Goal: Task Accomplishment & Management: Manage account settings

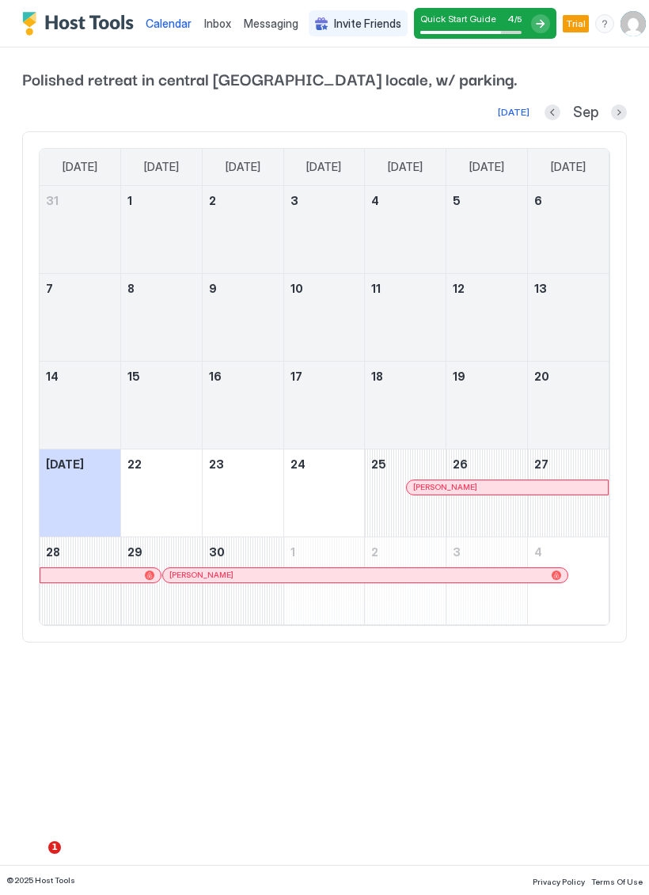
click at [629, 27] on img "User profile" at bounding box center [632, 23] width 25 height 25
click at [536, 86] on div "Settings" at bounding box center [542, 89] width 201 height 28
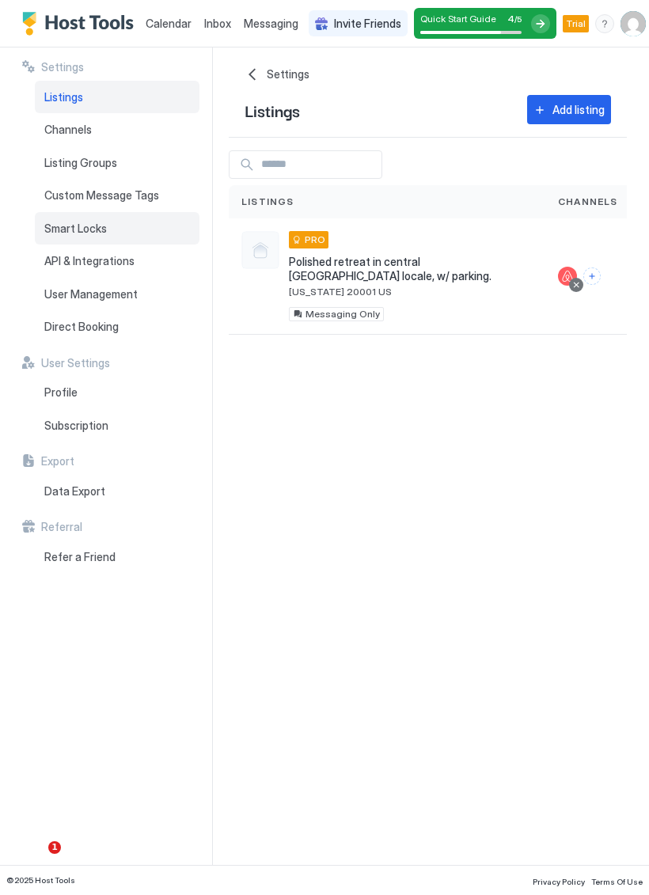
click at [130, 223] on div "Smart Locks" at bounding box center [117, 228] width 165 height 33
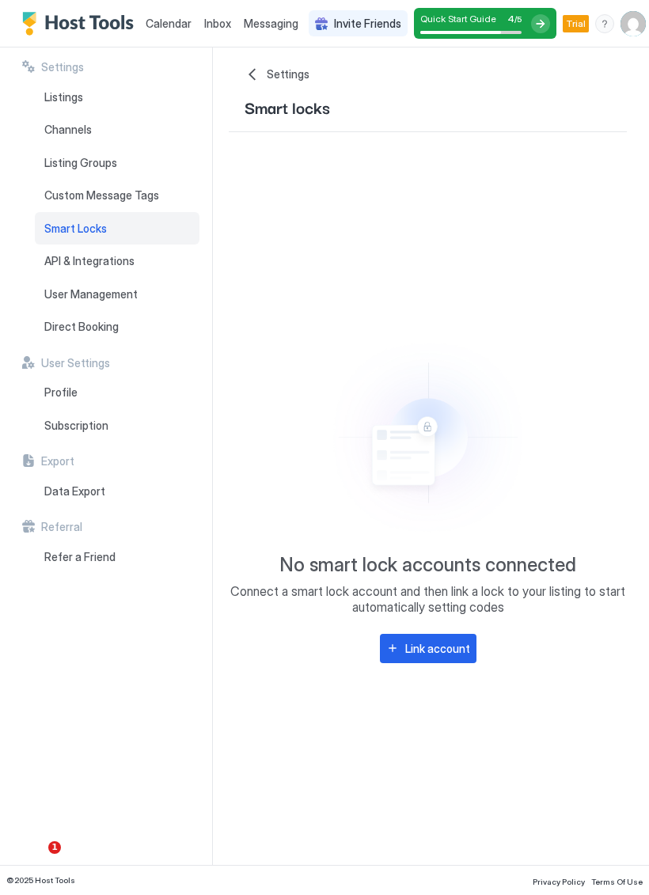
click at [460, 644] on div "Link account" at bounding box center [437, 648] width 65 height 17
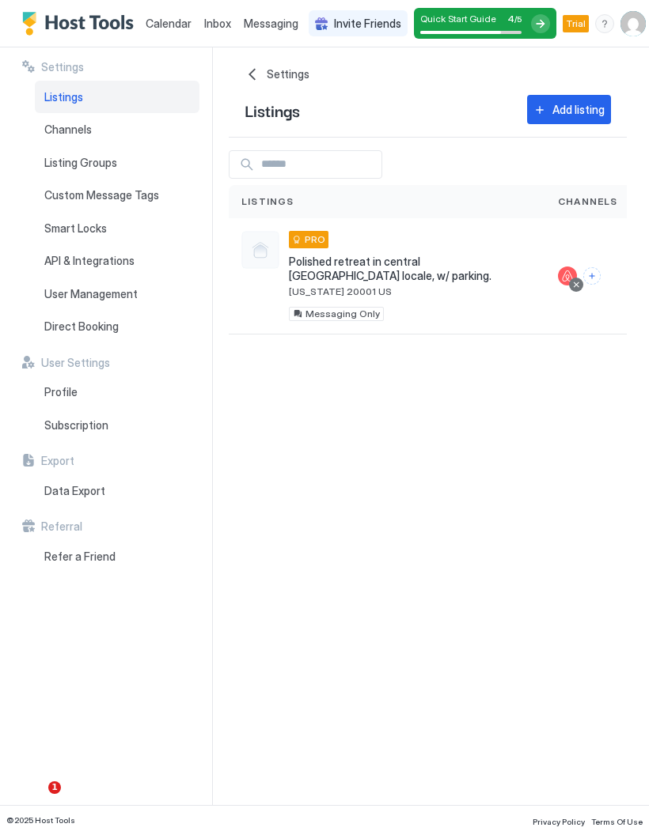
click at [629, 15] on img "User profile" at bounding box center [632, 23] width 25 height 25
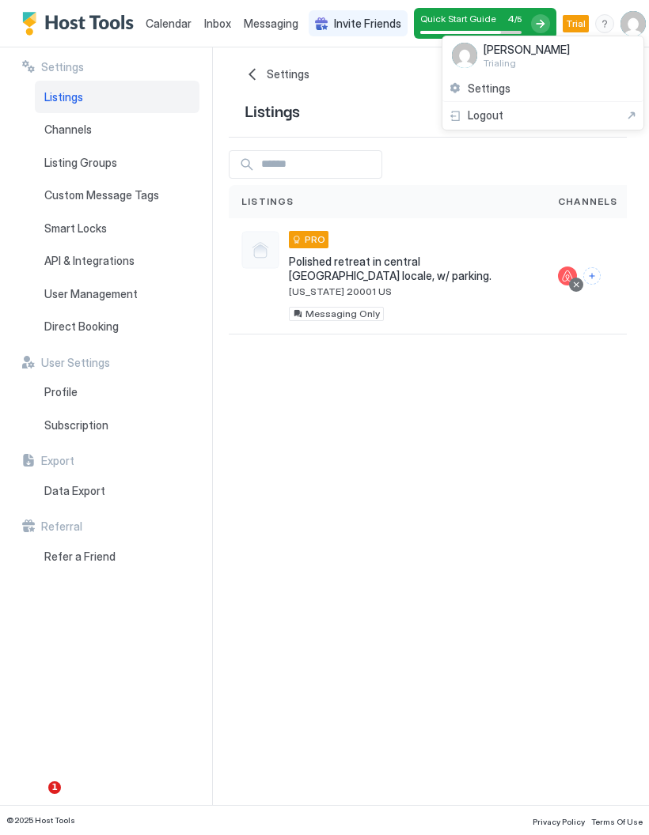
click at [47, 222] on div at bounding box center [324, 417] width 649 height 835
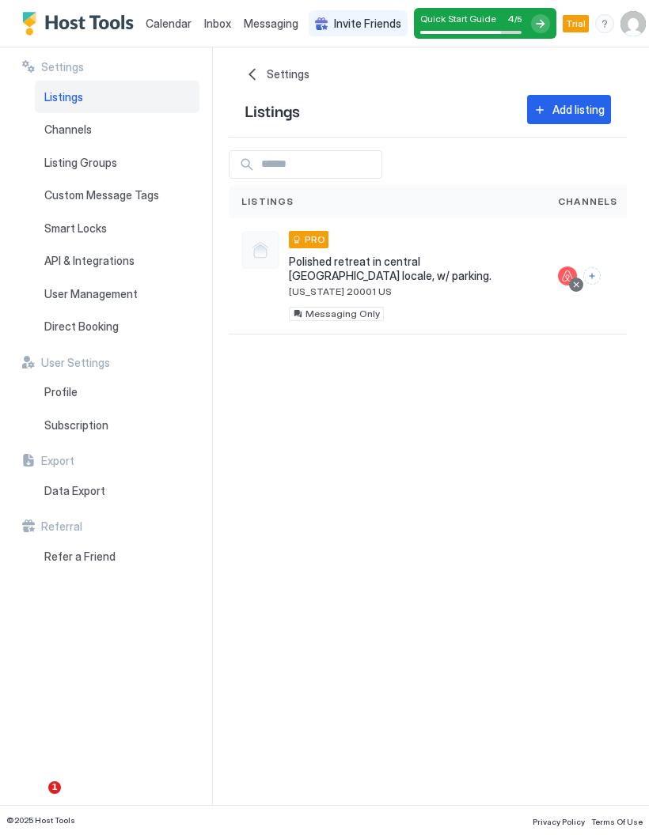
click at [490, 286] on span "[US_STATE] 20001 US" at bounding box center [411, 292] width 244 height 12
click at [456, 286] on span "[US_STATE] 20001 US" at bounding box center [411, 292] width 244 height 12
click at [588, 270] on button "Connect channels" at bounding box center [591, 275] width 17 height 17
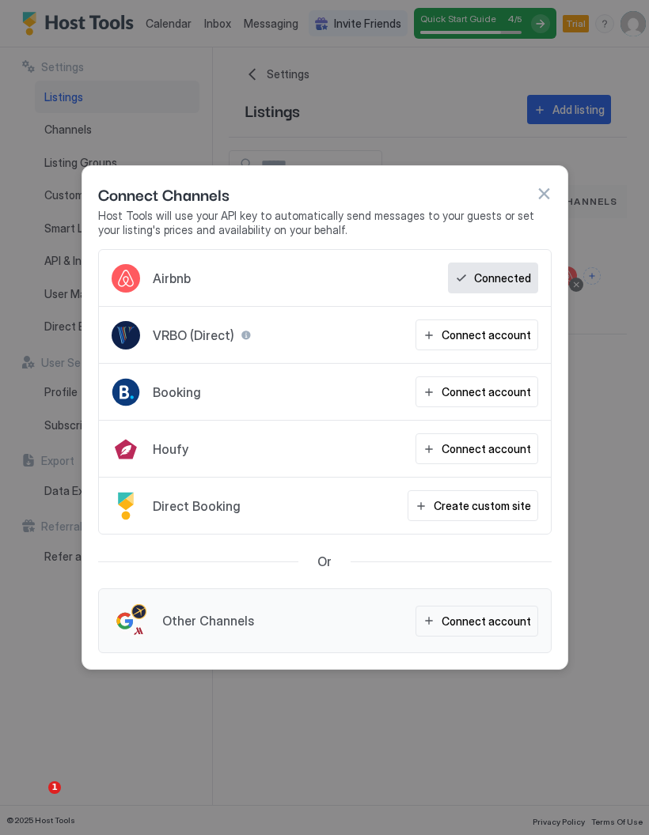
click at [392, 747] on div at bounding box center [324, 417] width 649 height 835
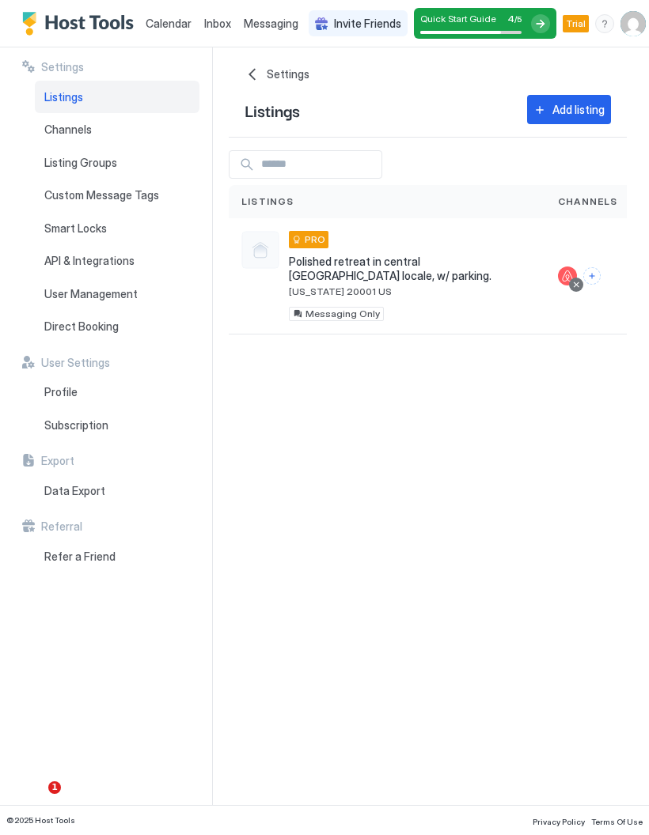
click at [634, 18] on img "User profile" at bounding box center [632, 23] width 25 height 25
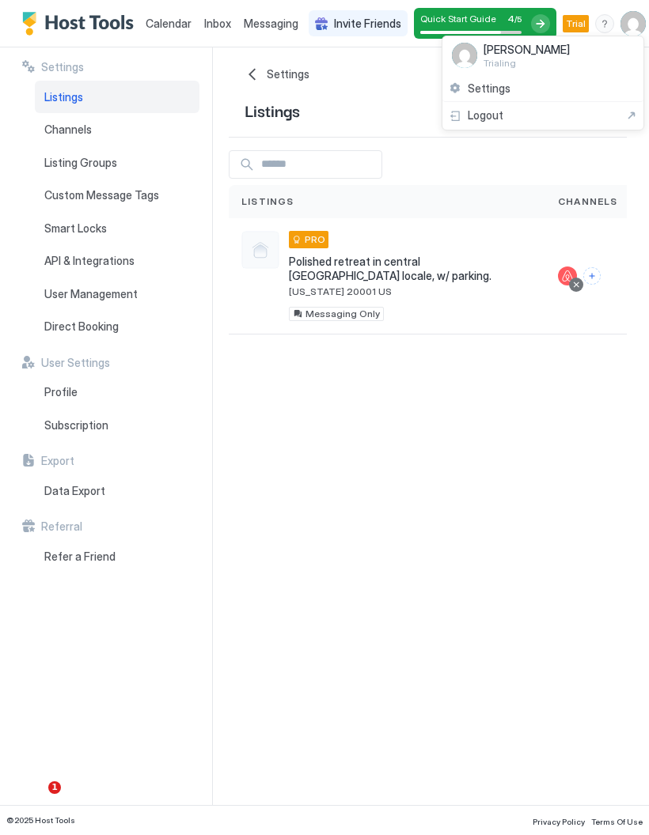
click at [586, 83] on div "Settings" at bounding box center [542, 89] width 201 height 28
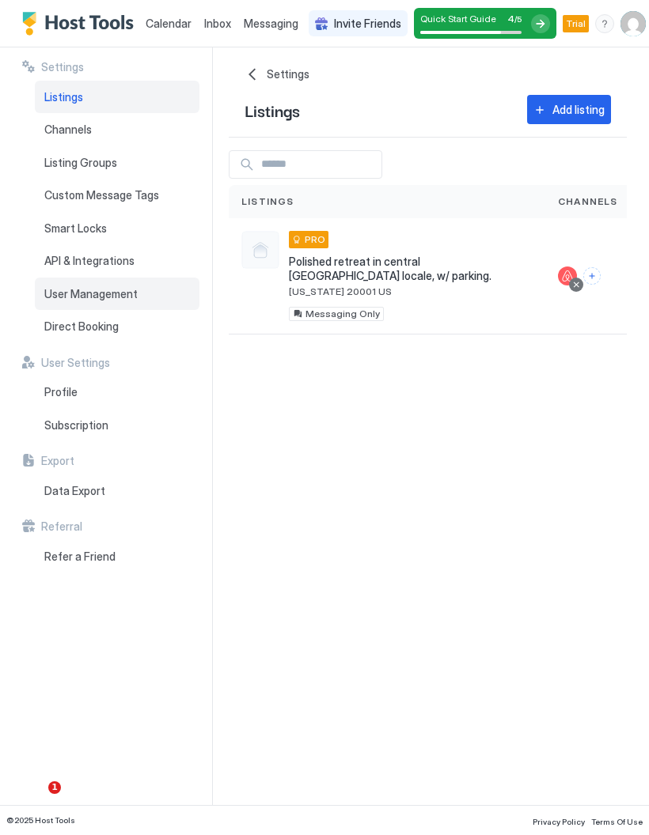
click at [64, 290] on span "User Management" at bounding box center [90, 294] width 93 height 14
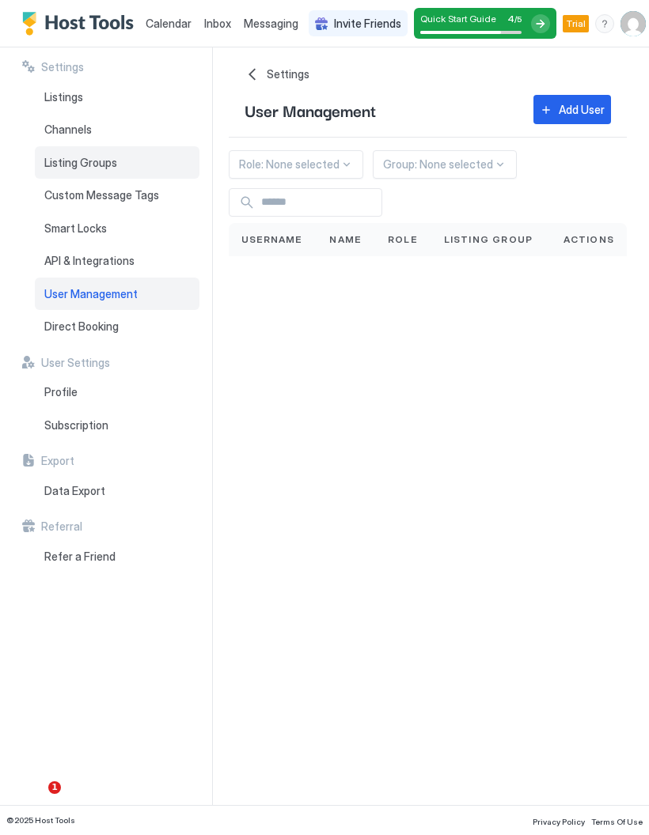
click at [59, 167] on span "Listing Groups" at bounding box center [80, 163] width 73 height 14
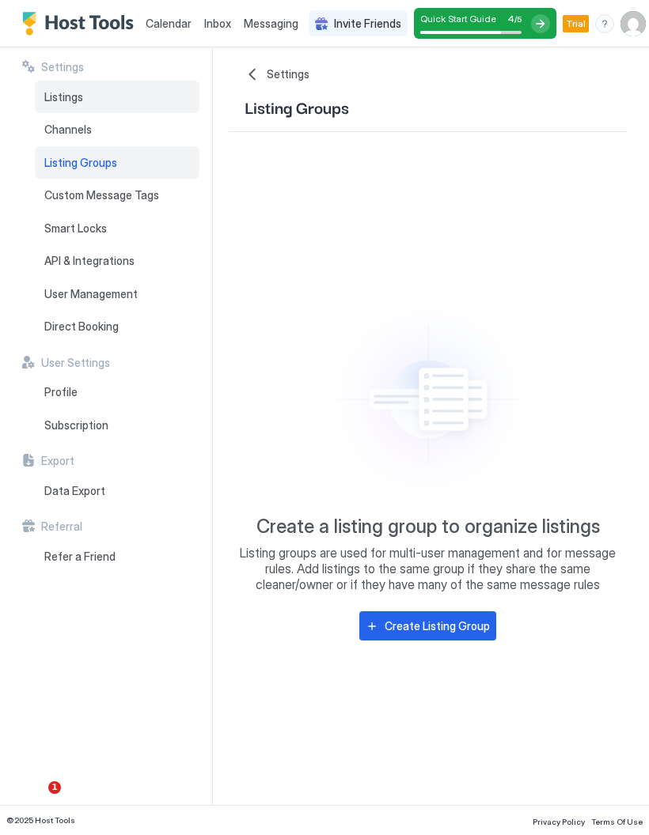
click at [52, 92] on span "Listings" at bounding box center [63, 97] width 39 height 14
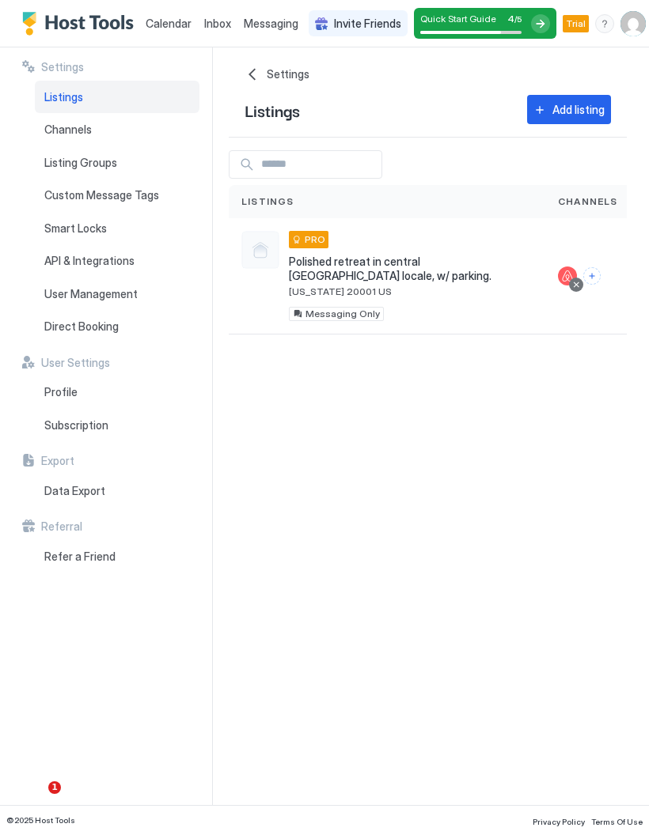
click at [308, 260] on span "Polished retreat in central [GEOGRAPHIC_DATA] locale, w/ parking." at bounding box center [411, 269] width 244 height 28
click at [387, 265] on span "Polished retreat in central [GEOGRAPHIC_DATA] locale, w/ parking." at bounding box center [411, 269] width 244 height 28
click at [363, 314] on span "Messaging Only" at bounding box center [342, 314] width 74 height 0
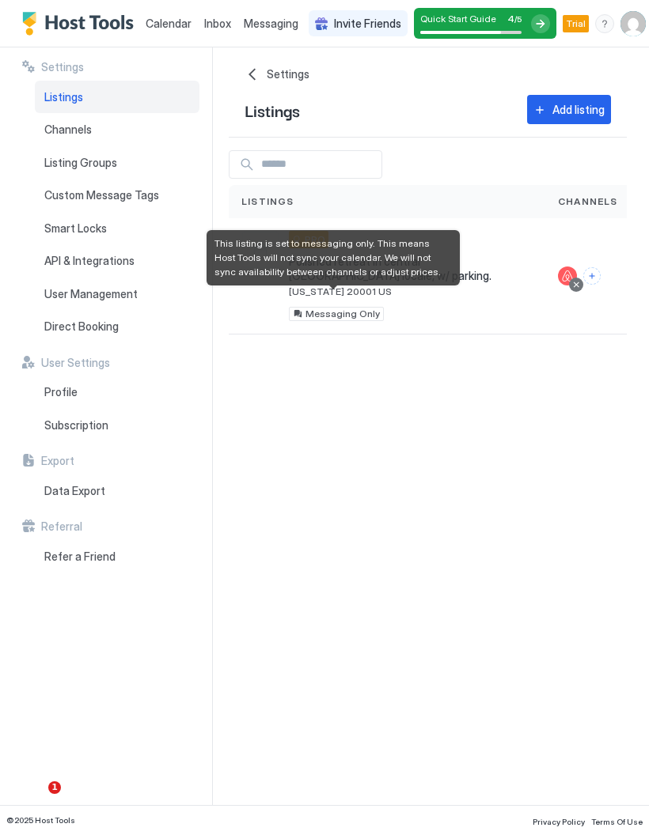
click at [191, 17] on span "Calendar" at bounding box center [169, 23] width 46 height 13
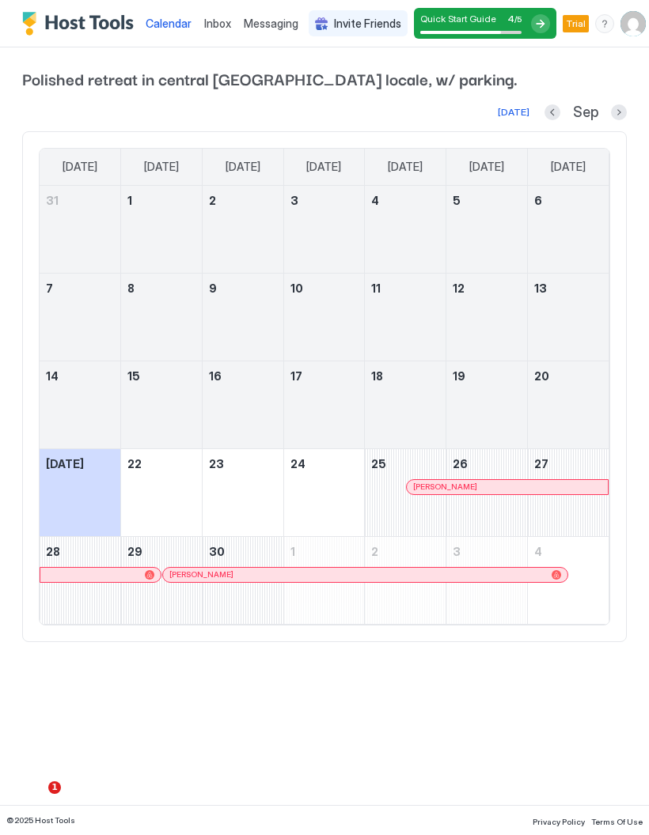
click at [220, 30] on link "Inbox" at bounding box center [217, 23] width 27 height 17
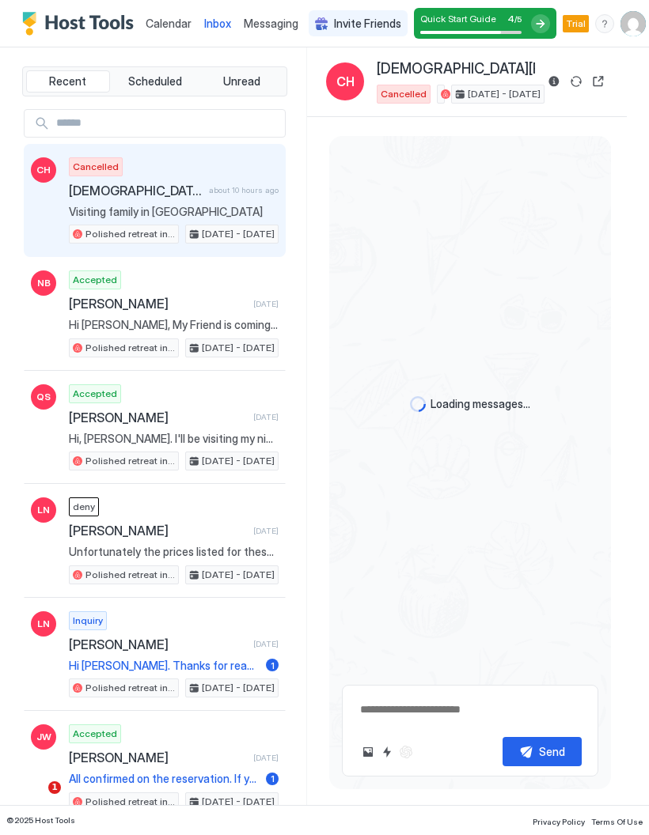
scroll to position [37, 0]
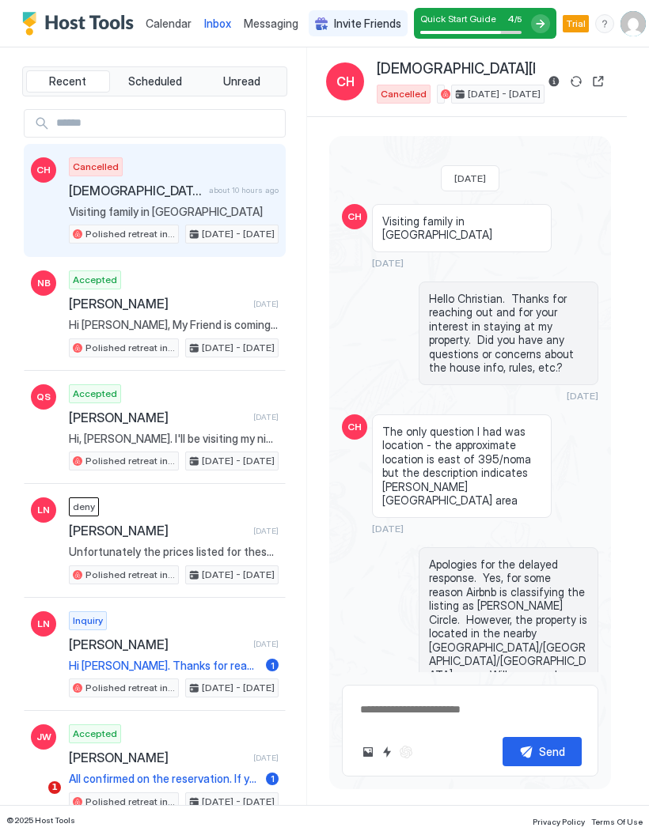
type textarea "*"
click at [525, 25] on div "Quick Start Guide 4 / 5" at bounding box center [485, 23] width 142 height 31
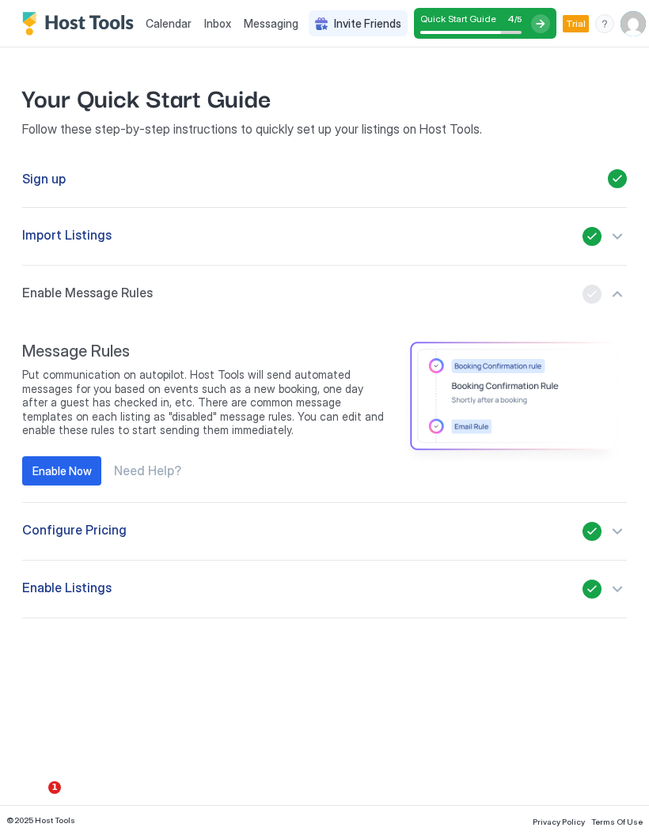
click at [618, 592] on div "button" at bounding box center [604, 589] width 44 height 19
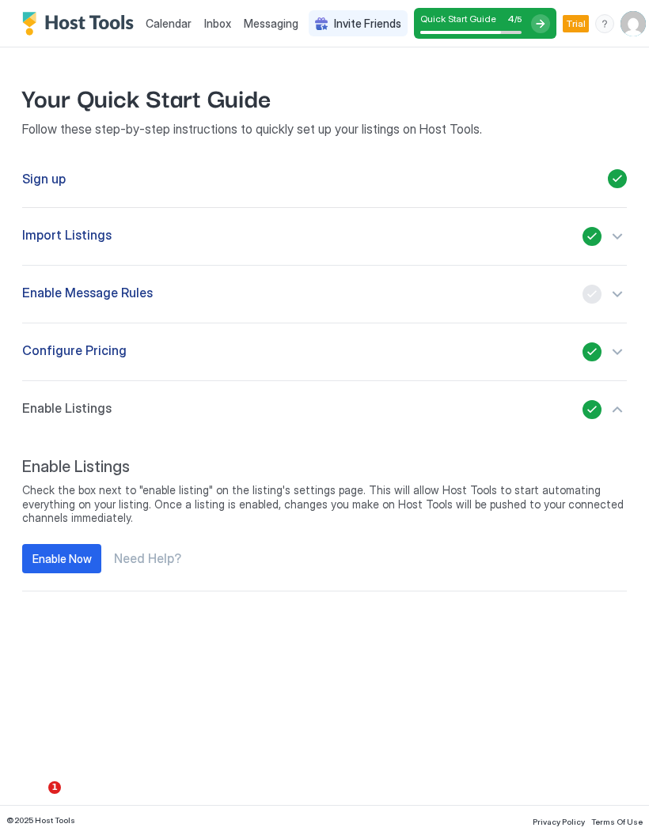
click at [612, 289] on div "button" at bounding box center [604, 294] width 44 height 19
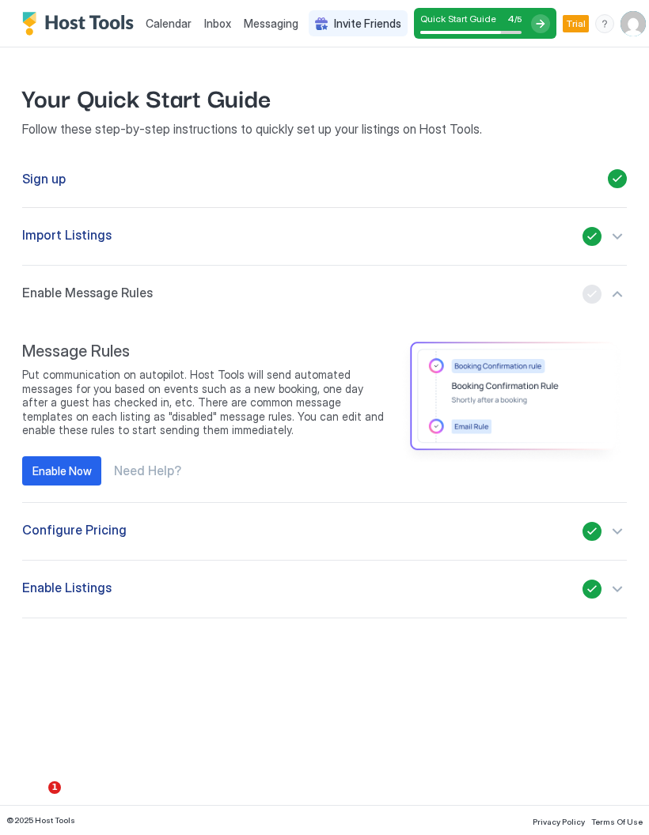
click at [618, 294] on div "button" at bounding box center [604, 294] width 44 height 19
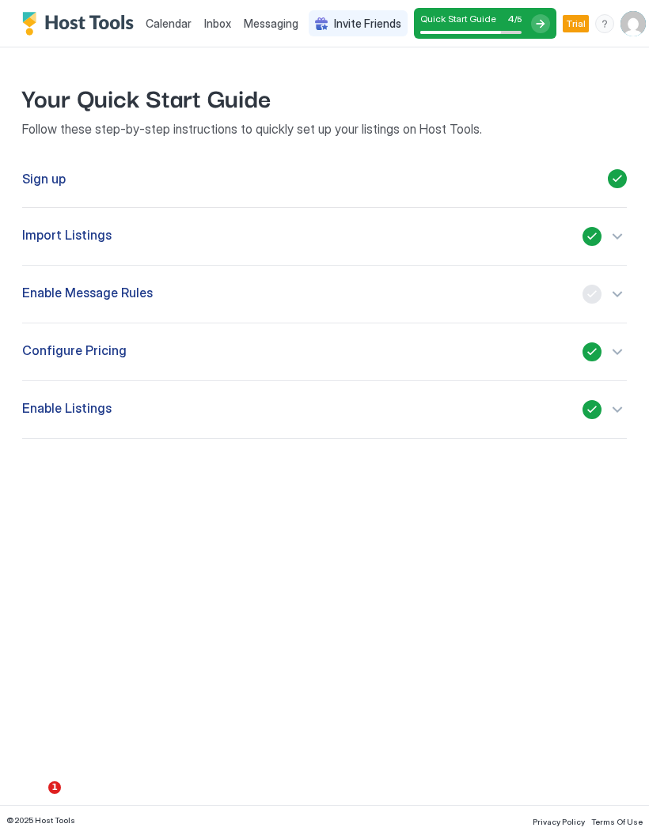
click at [607, 414] on div "button" at bounding box center [604, 409] width 44 height 19
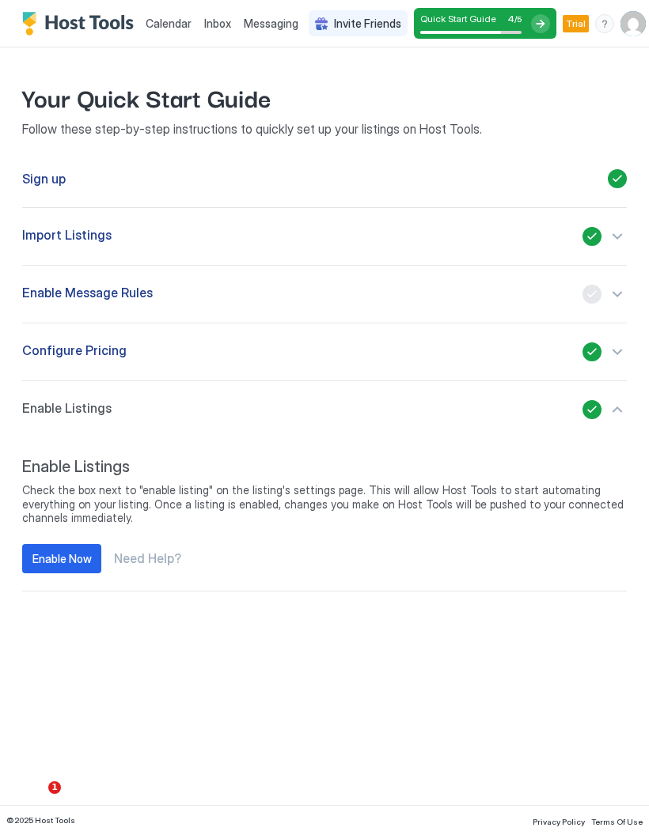
click at [48, 564] on div "Enable Now" at bounding box center [61, 558] width 59 height 17
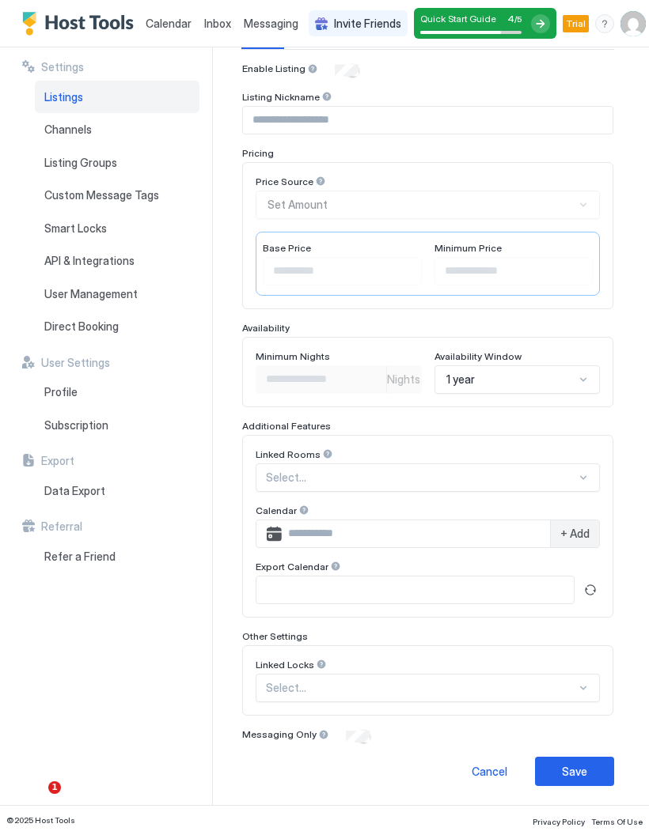
scroll to position [177, 0]
click at [318, 735] on div at bounding box center [323, 735] width 11 height 11
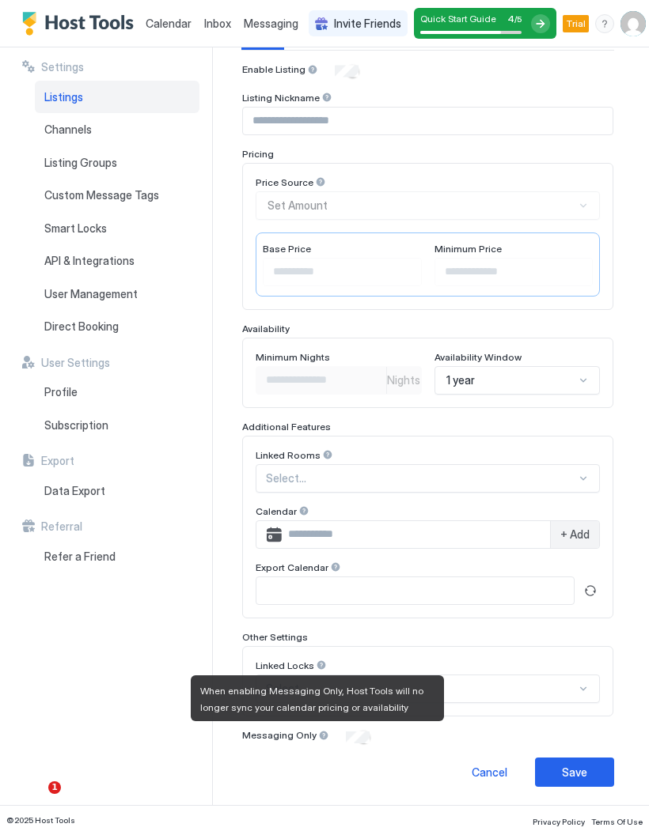
click at [385, 795] on div "**********" at bounding box center [439, 426] width 420 height 758
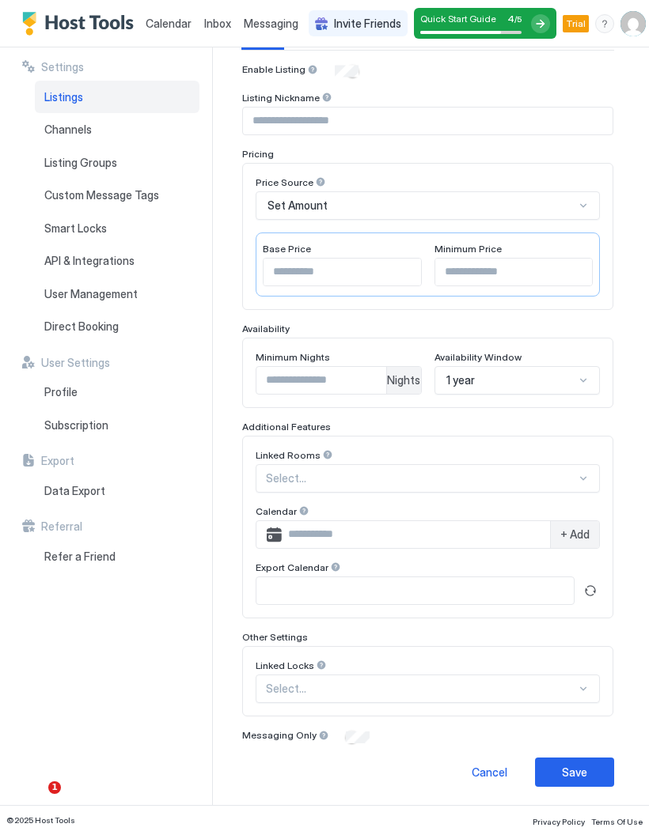
click at [589, 777] on button "Save" at bounding box center [574, 772] width 79 height 29
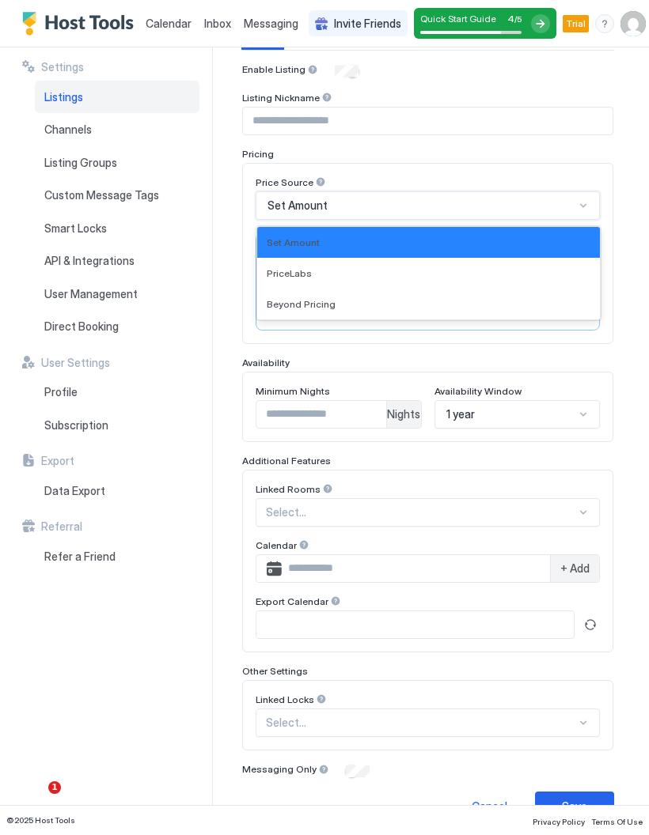
click at [528, 276] on div "PriceLabs" at bounding box center [428, 273] width 323 height 12
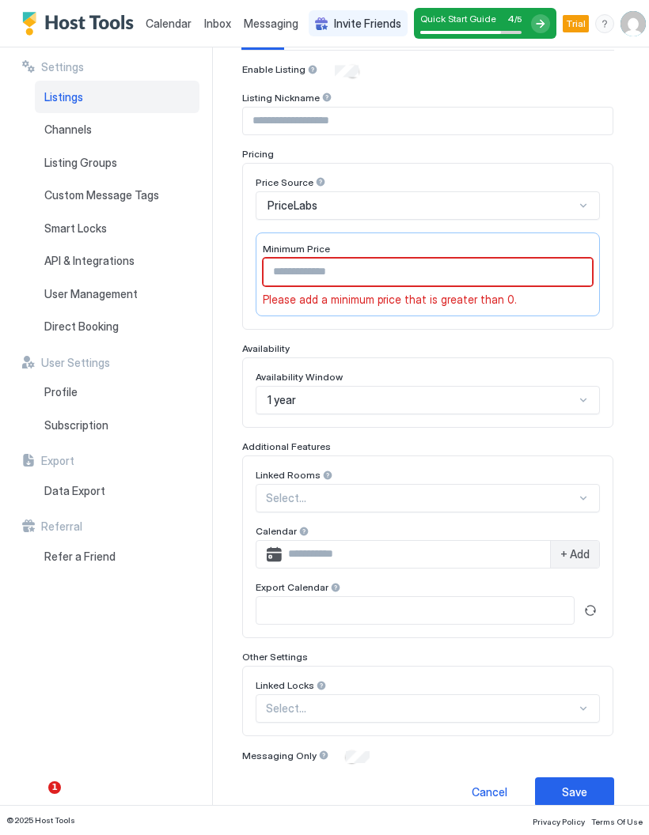
click at [576, 271] on input "Input Field" at bounding box center [427, 272] width 328 height 27
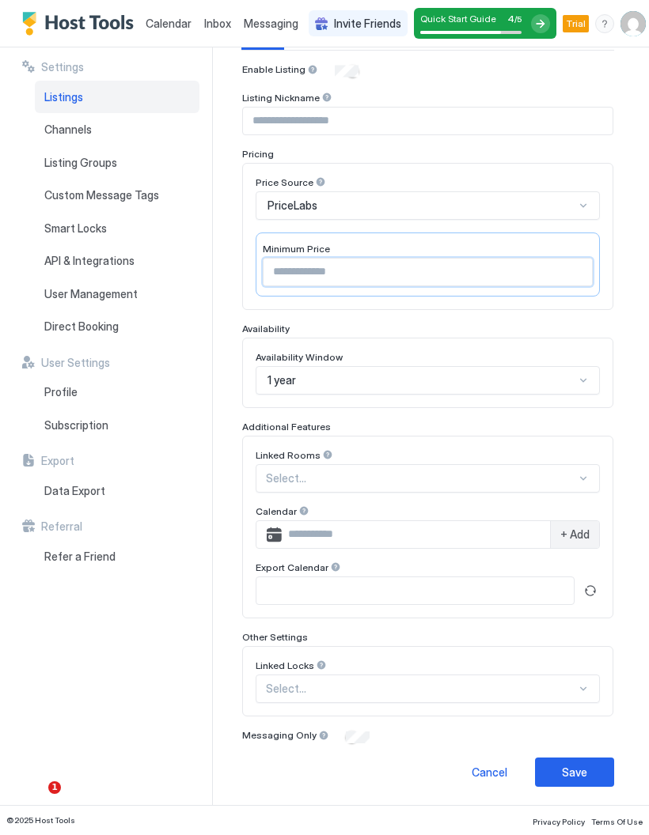
type input "**"
click at [588, 769] on button "Save" at bounding box center [574, 772] width 79 height 29
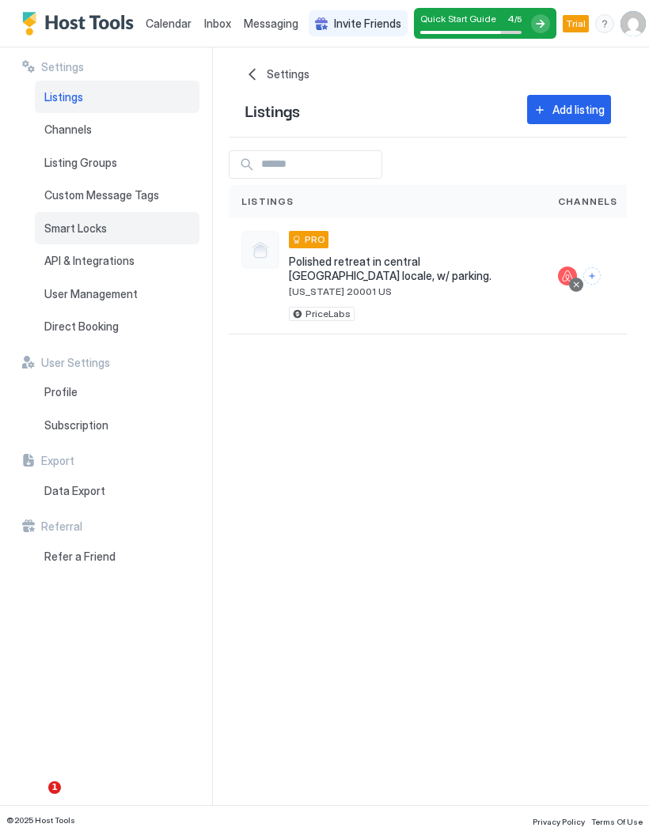
click at [57, 221] on span "Smart Locks" at bounding box center [75, 228] width 62 height 14
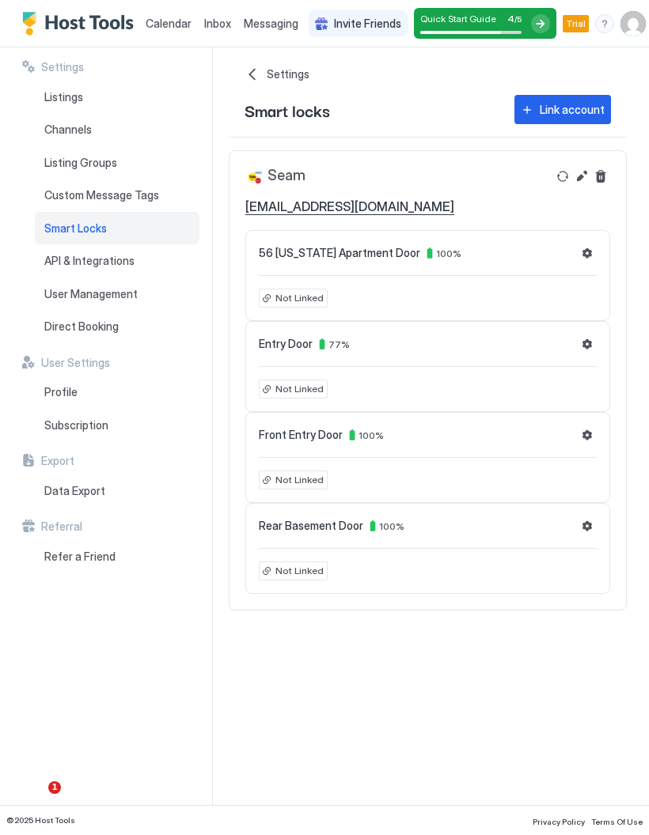
click at [313, 298] on span "Not Linked" at bounding box center [299, 298] width 48 height 14
click at [588, 259] on button "Settings" at bounding box center [586, 253] width 19 height 19
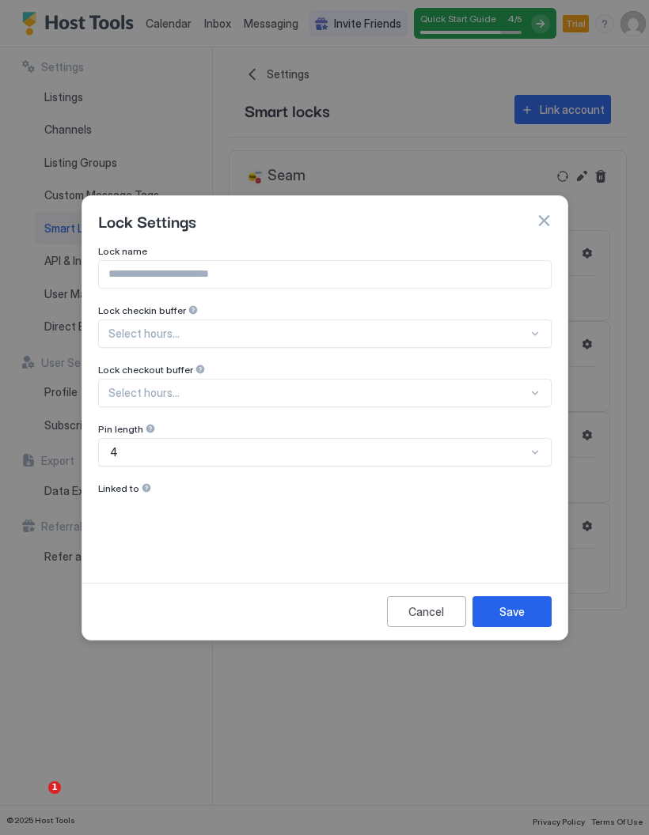
click at [229, 311] on div "Lock checkin buffer" at bounding box center [324, 311] width 453 height 15
click at [190, 308] on div at bounding box center [192, 309] width 11 height 11
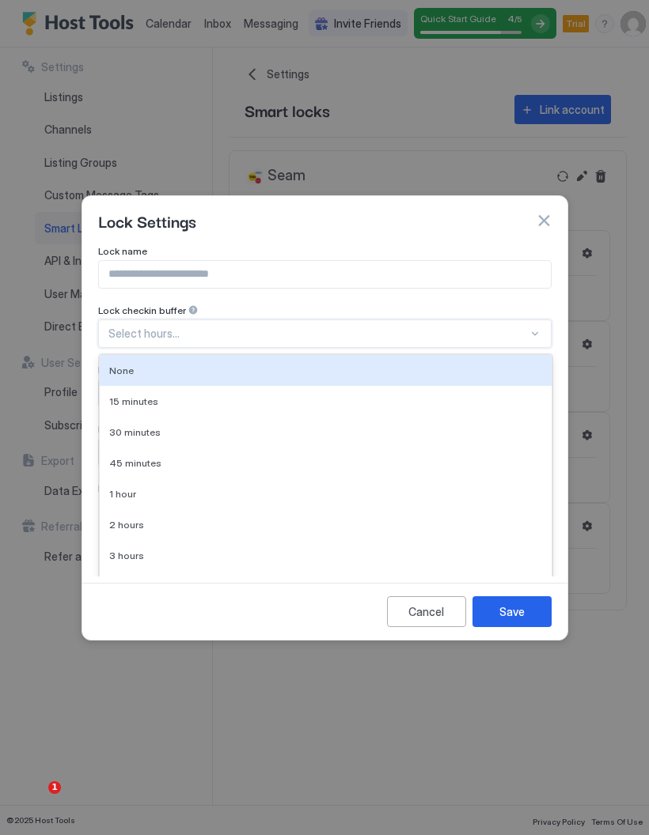
click at [512, 364] on div "None" at bounding box center [326, 370] width 452 height 31
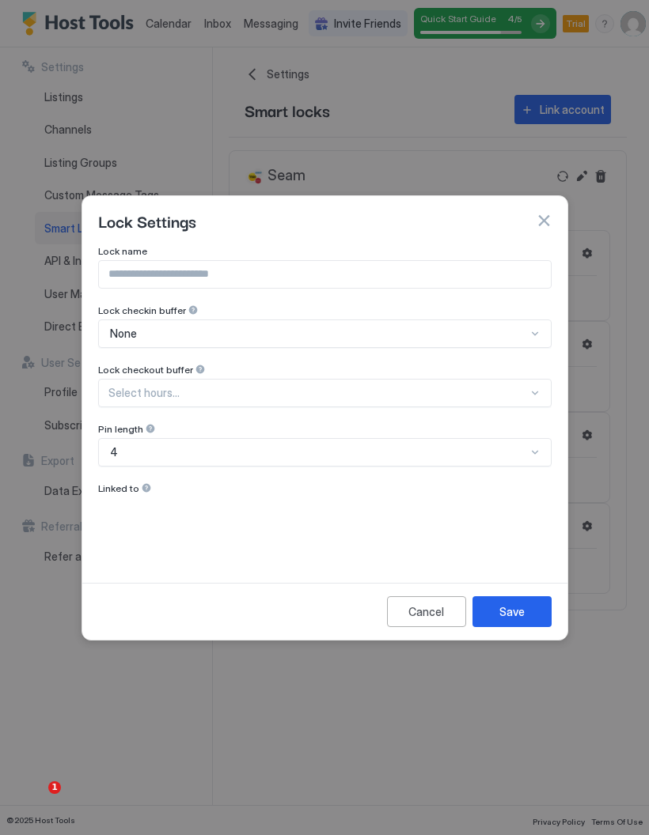
click at [195, 371] on div at bounding box center [200, 369] width 11 height 11
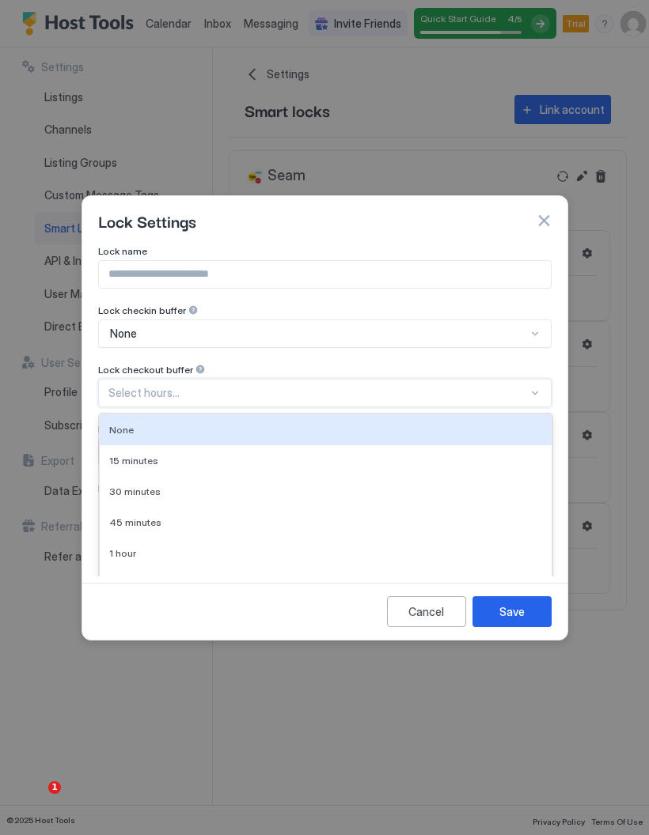
click at [399, 497] on div "30 minutes" at bounding box center [326, 491] width 452 height 31
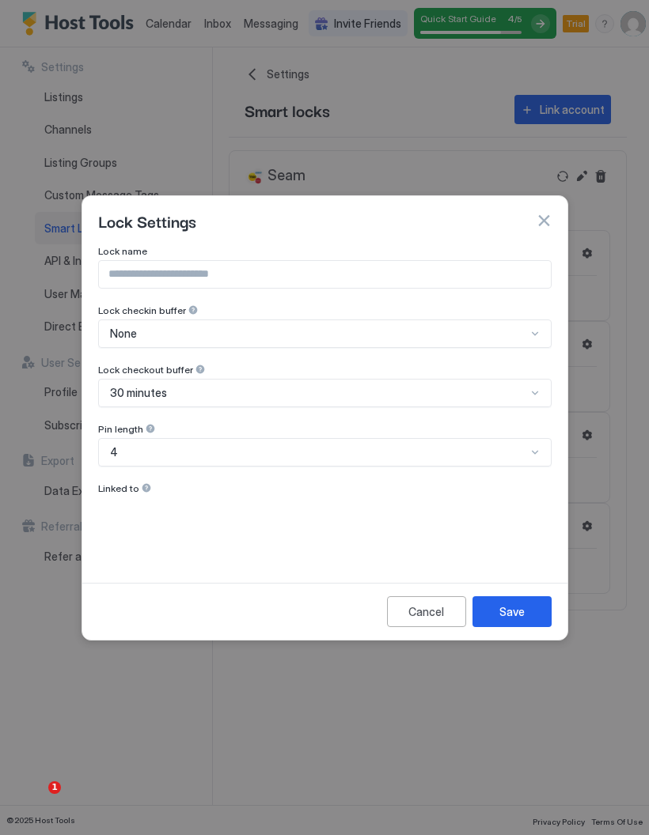
click at [147, 490] on div at bounding box center [146, 487] width 11 height 11
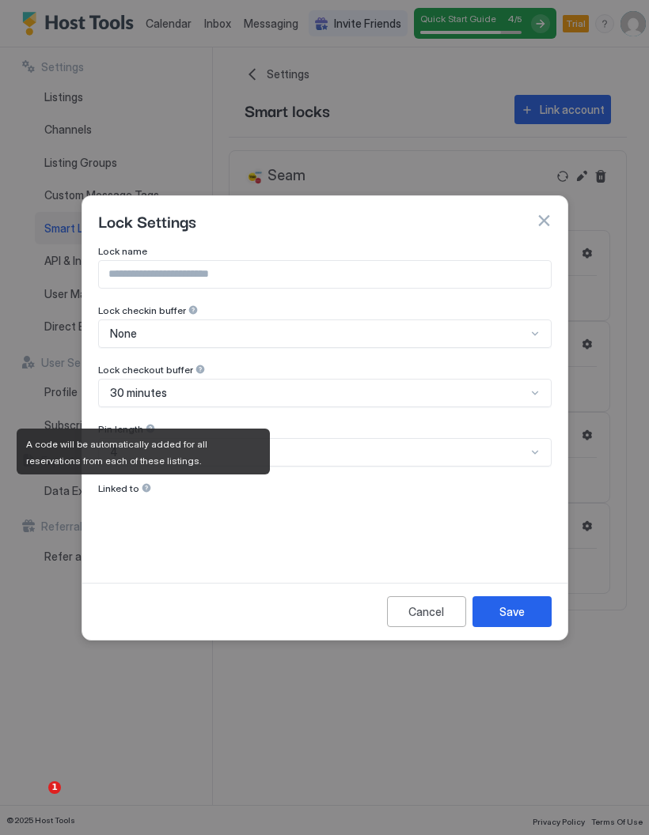
click at [513, 616] on div "Save" at bounding box center [511, 611] width 25 height 17
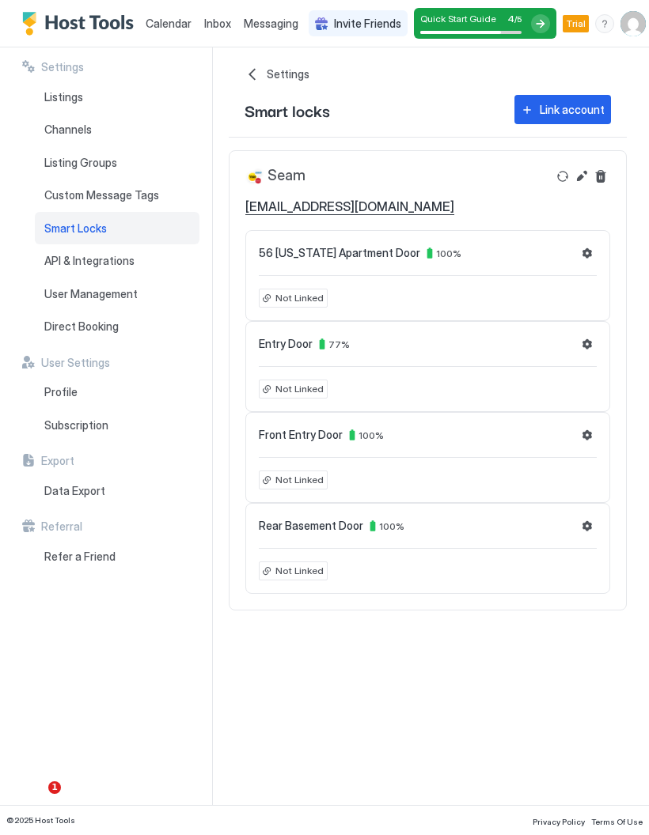
click at [312, 308] on div "56 Florida Apartment Door 100 % Not Linked" at bounding box center [427, 275] width 365 height 91
click at [590, 253] on button "Settings" at bounding box center [586, 253] width 19 height 19
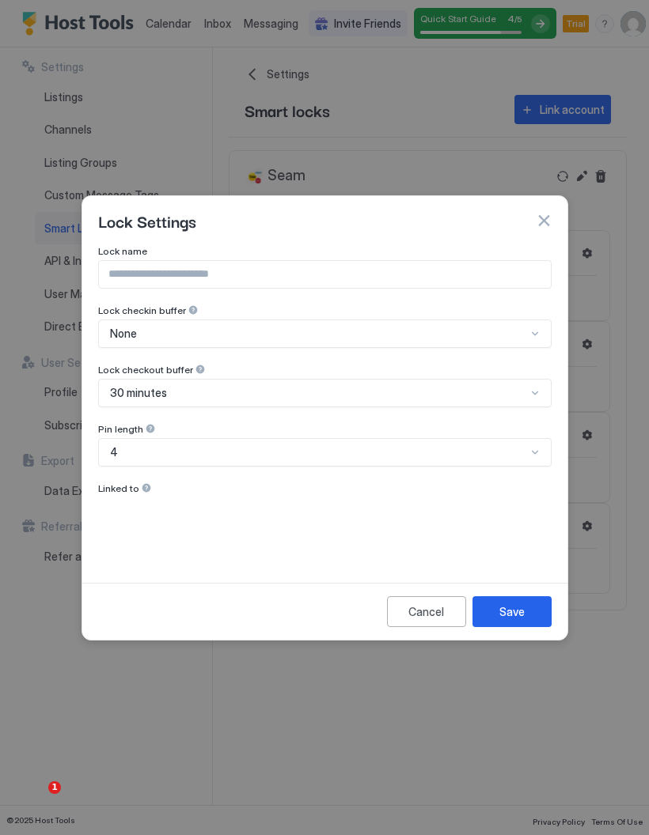
click at [142, 488] on div at bounding box center [146, 487] width 11 height 11
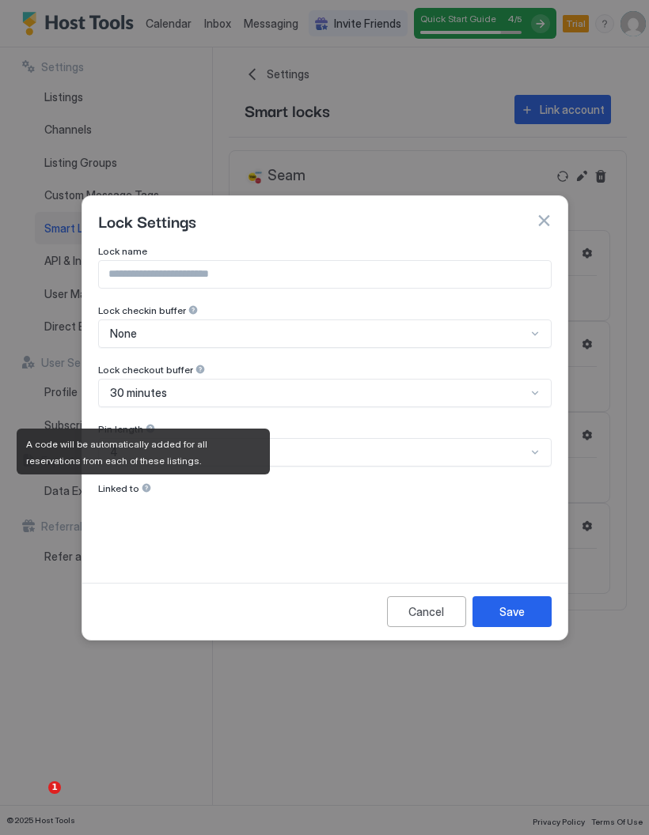
click at [141, 491] on div at bounding box center [146, 487] width 11 height 11
click at [637, 352] on div at bounding box center [324, 417] width 649 height 835
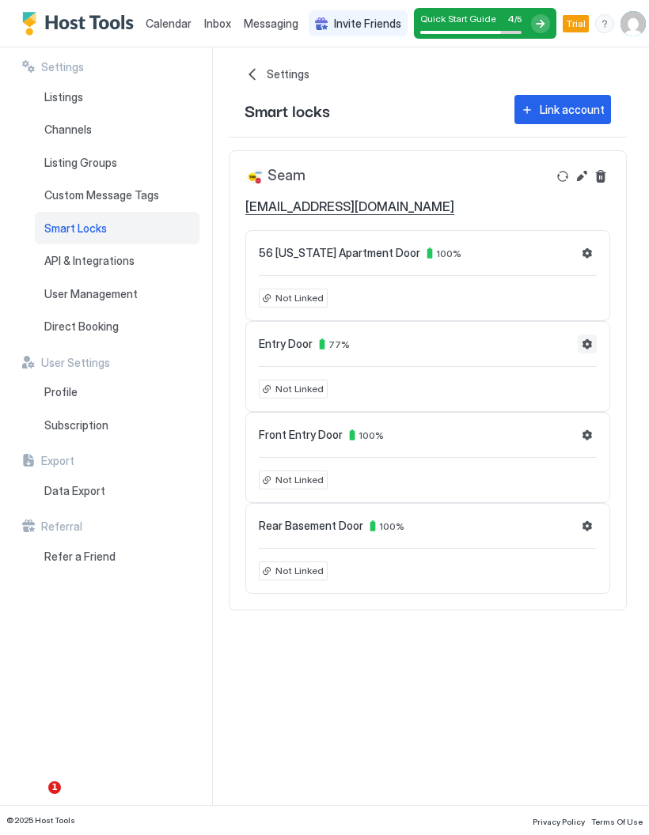
click at [585, 344] on button "Settings" at bounding box center [586, 344] width 19 height 19
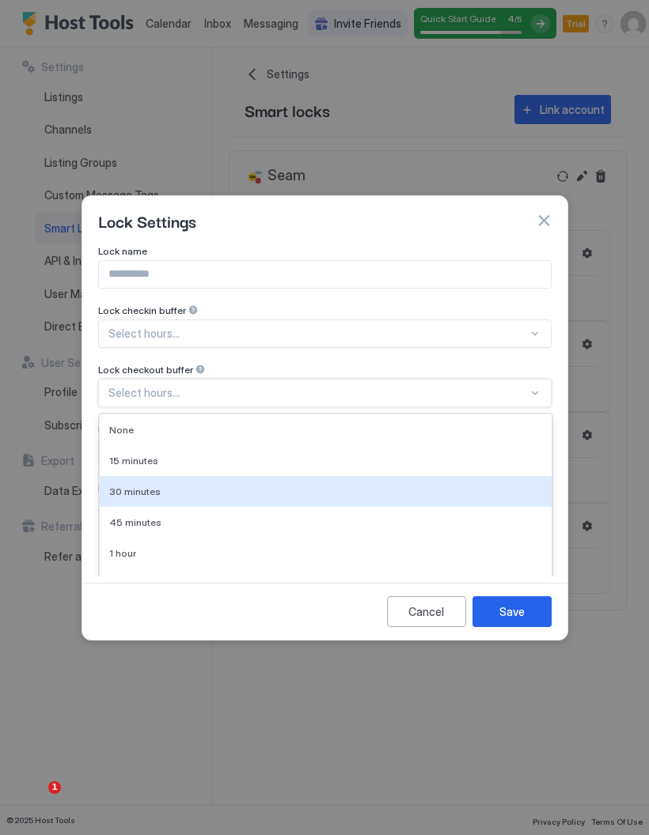
click at [452, 487] on div "30 minutes" at bounding box center [325, 492] width 433 height 12
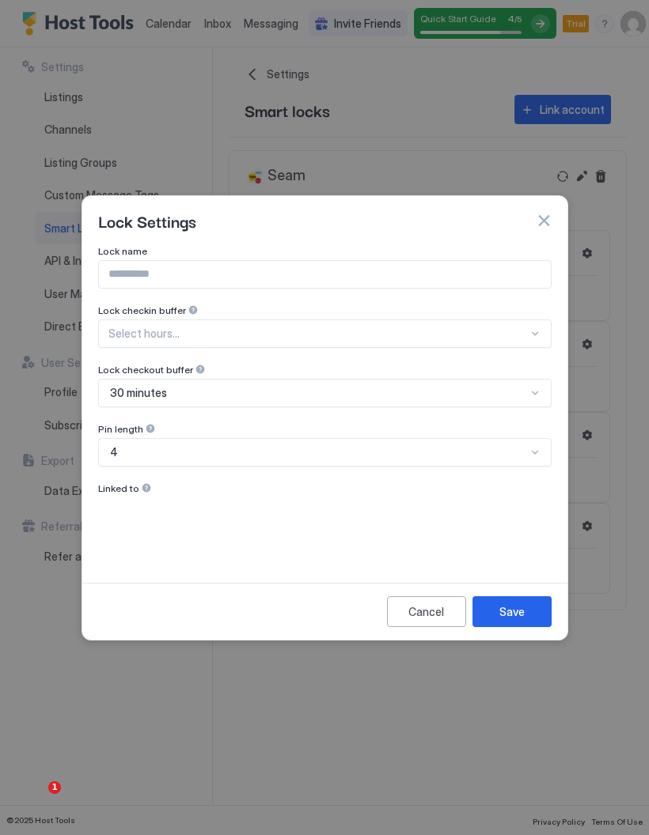
click at [537, 613] on button "Save" at bounding box center [511, 611] width 79 height 31
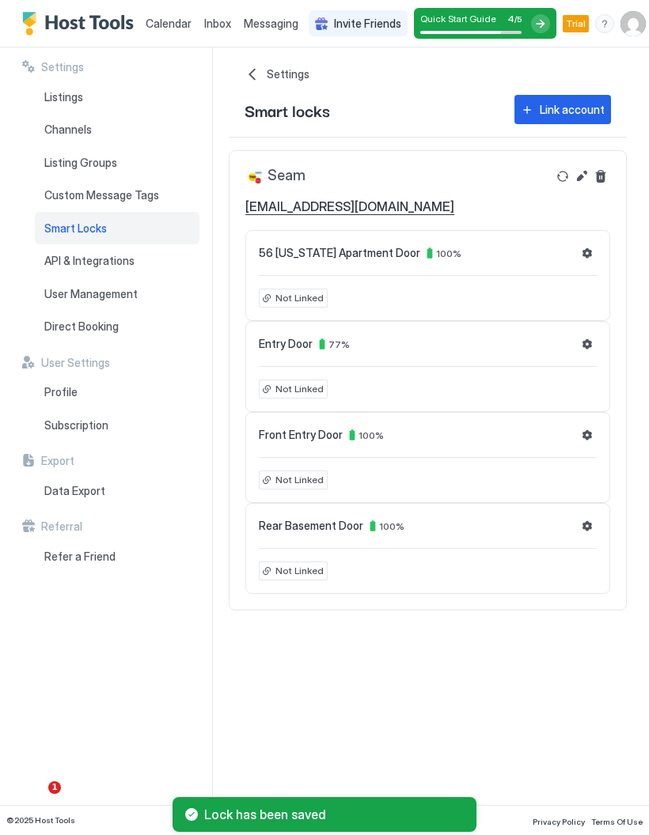
click at [582, 440] on button "Settings" at bounding box center [586, 435] width 19 height 19
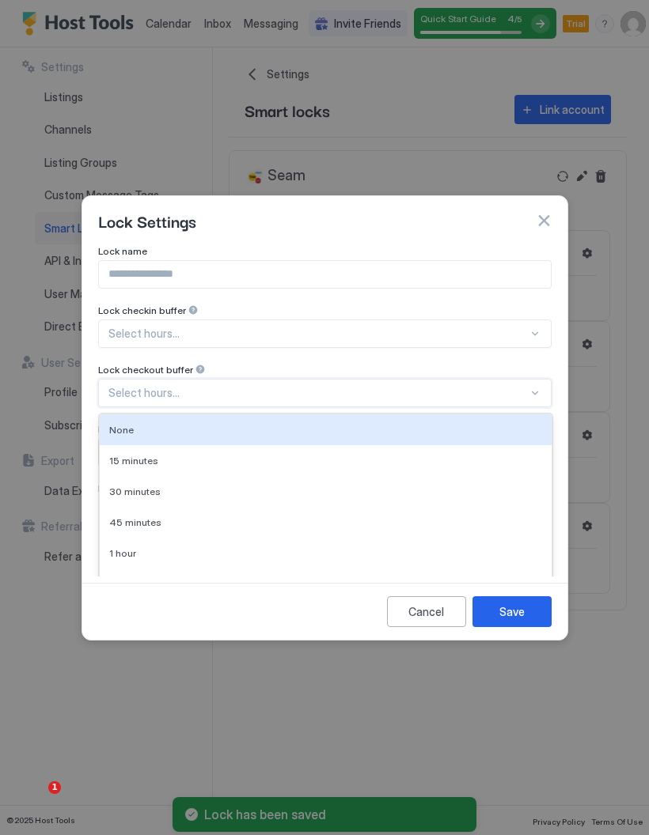
click at [440, 494] on div "30 minutes" at bounding box center [325, 492] width 433 height 12
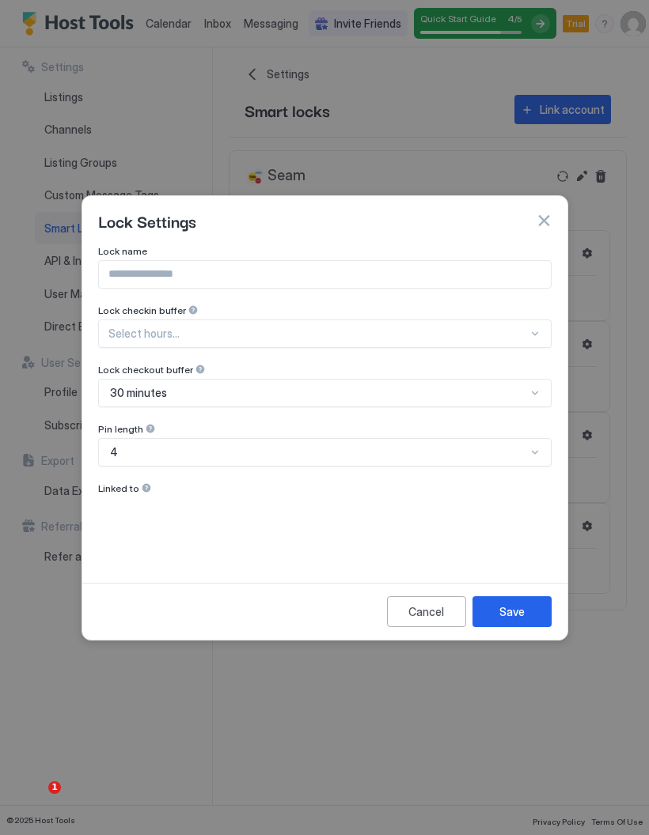
click at [536, 611] on button "Save" at bounding box center [511, 611] width 79 height 31
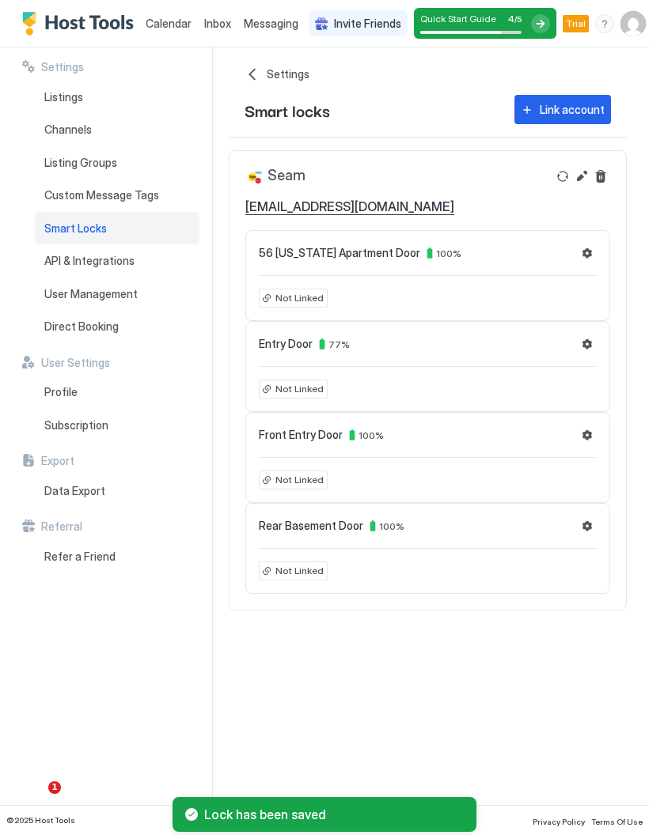
click at [585, 437] on button "Settings" at bounding box center [586, 435] width 19 height 19
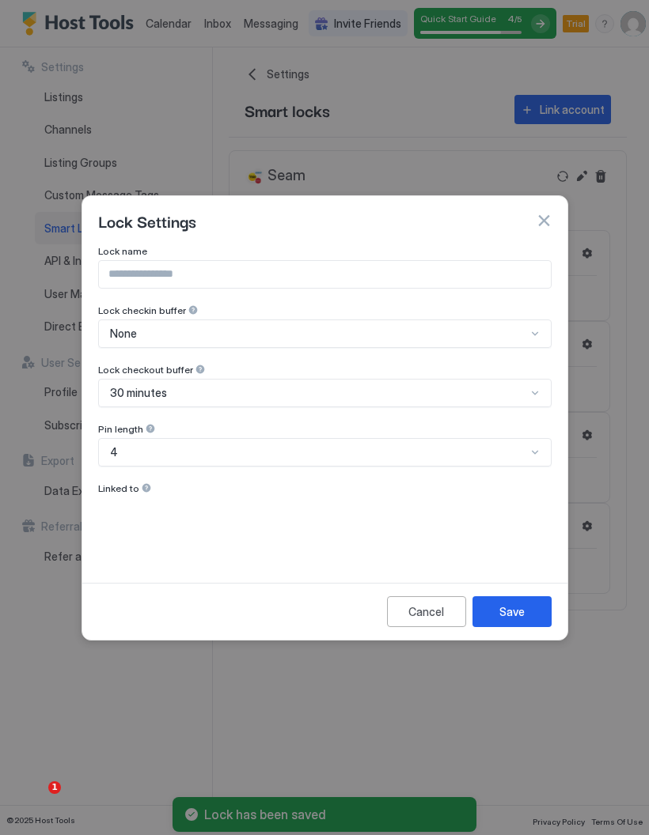
click at [523, 614] on div "Save" at bounding box center [511, 611] width 25 height 17
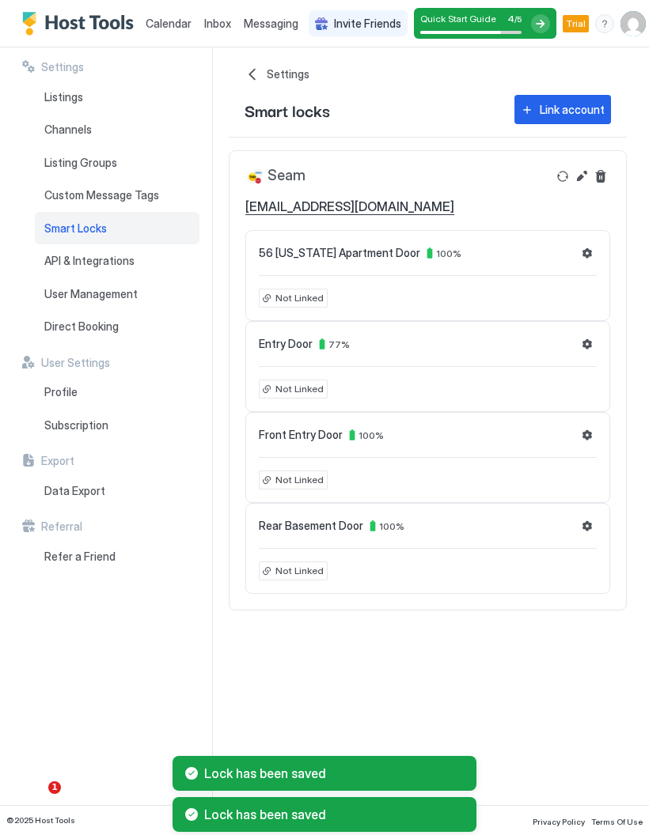
click at [586, 528] on button "Settings" at bounding box center [586, 525] width 19 height 19
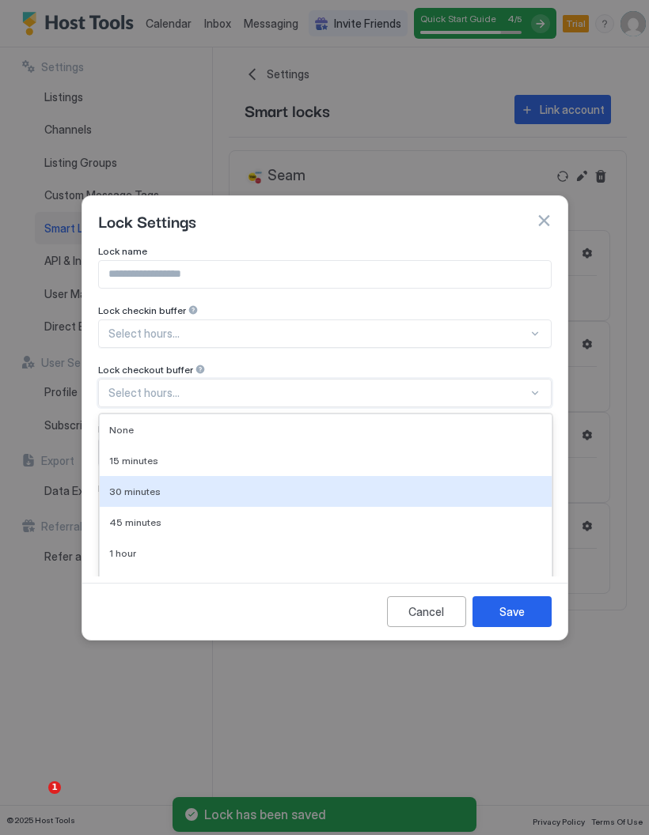
click at [414, 493] on div "30 minutes" at bounding box center [325, 492] width 433 height 12
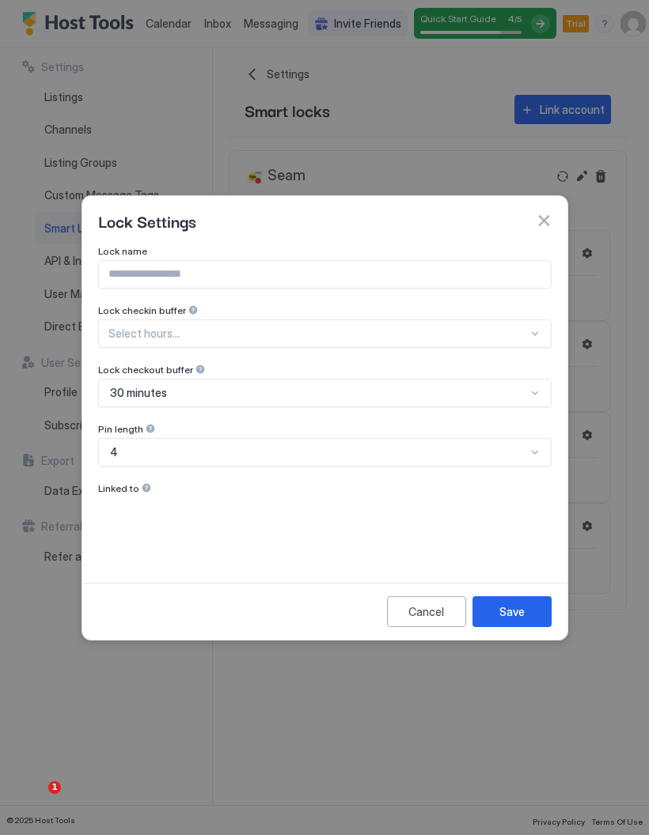
click at [526, 611] on button "Save" at bounding box center [511, 611] width 79 height 31
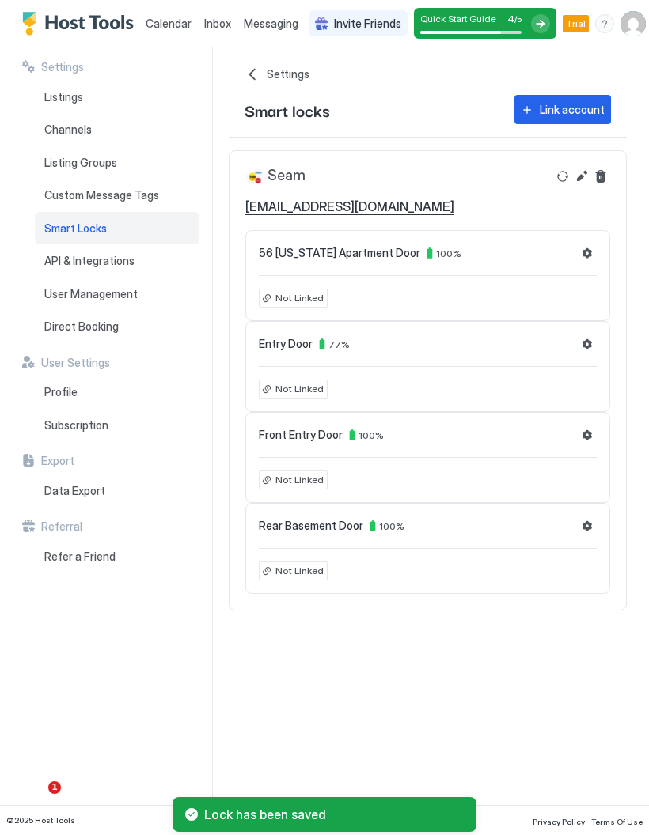
click at [564, 176] on button "Refresh" at bounding box center [562, 176] width 19 height 19
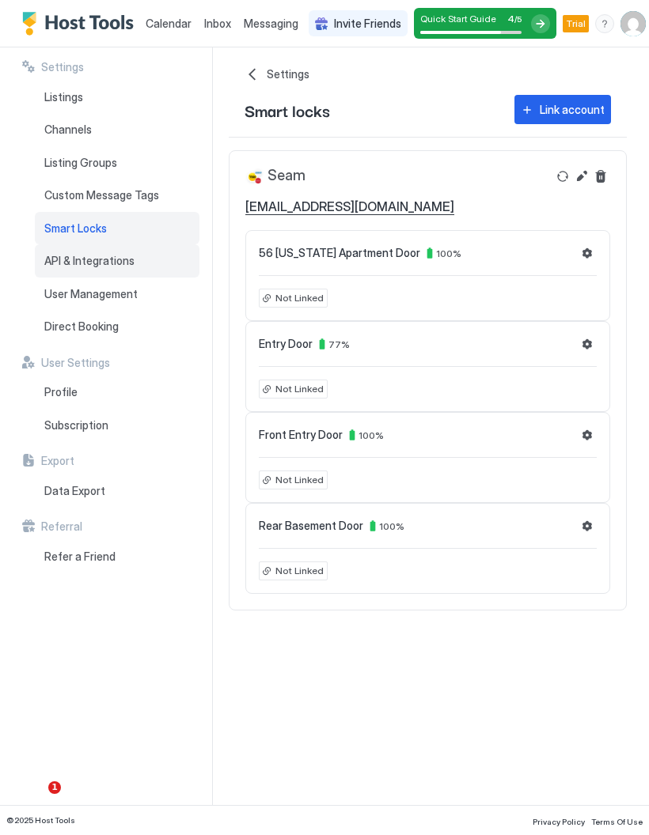
click at [64, 263] on span "API & Integrations" at bounding box center [89, 261] width 90 height 14
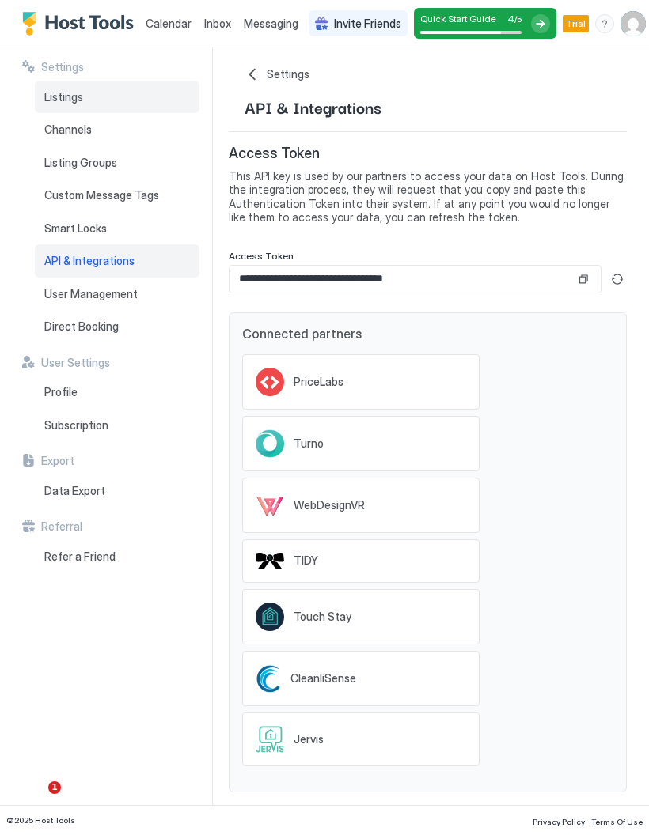
click at [55, 93] on span "Listings" at bounding box center [63, 97] width 39 height 14
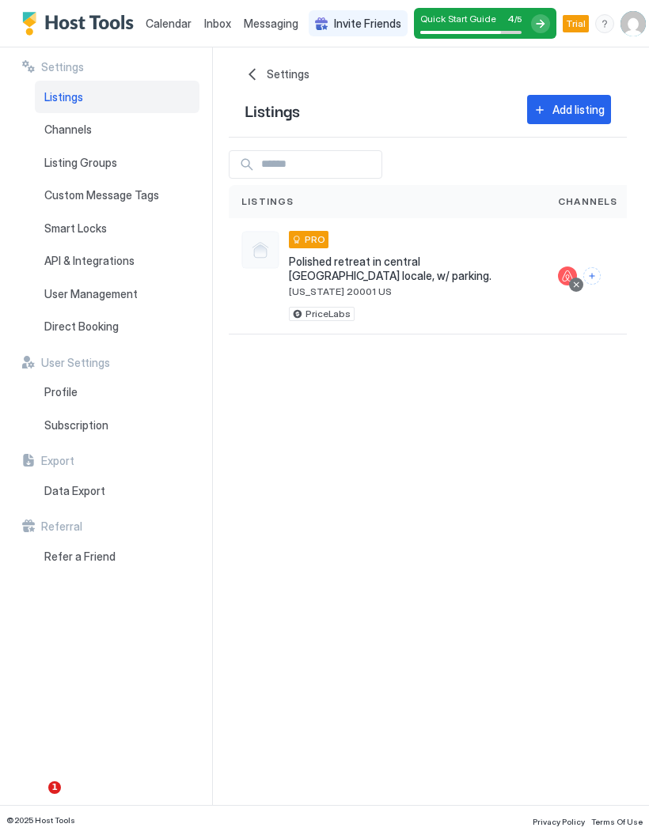
click at [475, 286] on span "[US_STATE] 20001 US" at bounding box center [411, 292] width 244 height 12
click at [49, 229] on span "Smart Locks" at bounding box center [75, 228] width 62 height 14
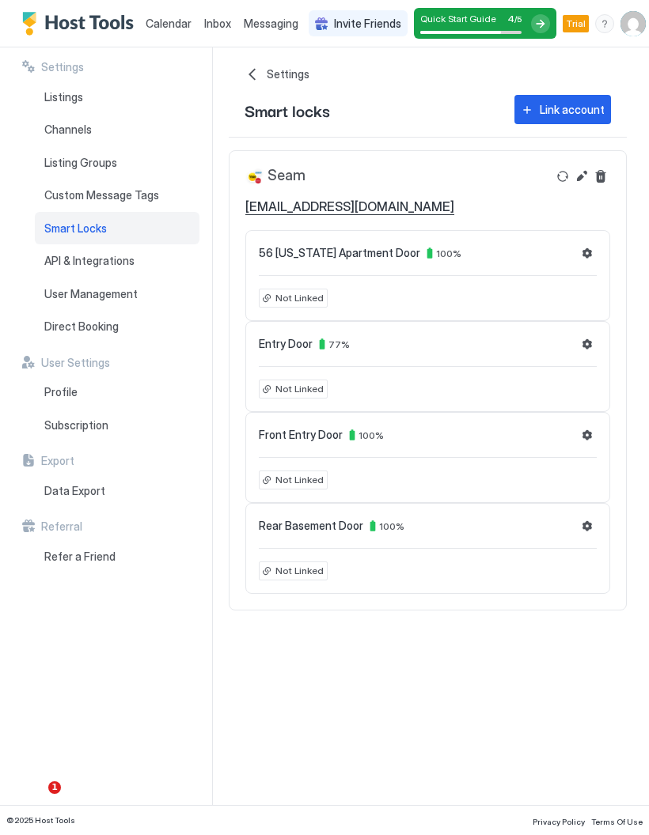
click at [592, 255] on button "Settings" at bounding box center [586, 253] width 19 height 19
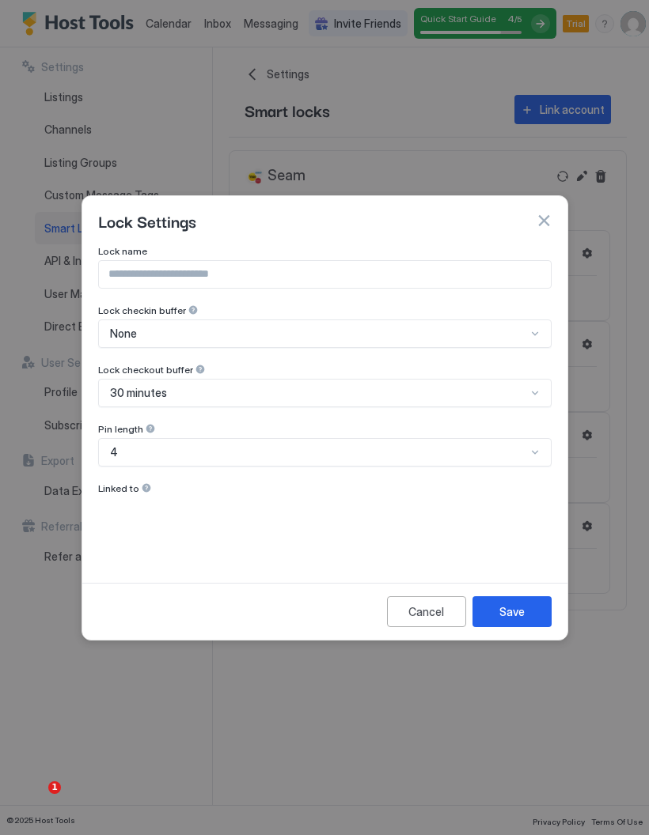
click at [145, 489] on div at bounding box center [146, 487] width 11 height 11
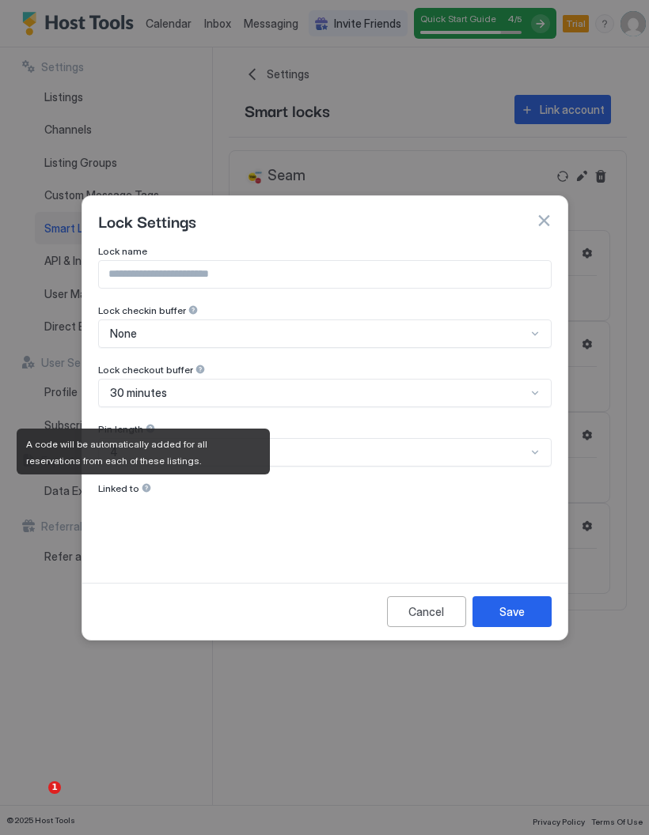
click at [550, 221] on button "button" at bounding box center [543, 221] width 16 height 16
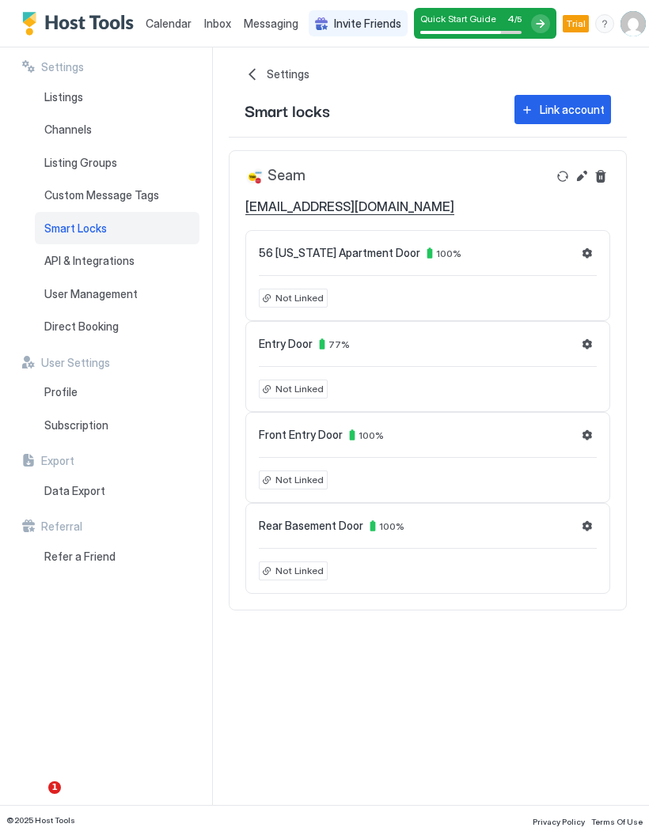
click at [602, 32] on div "menu" at bounding box center [604, 23] width 19 height 19
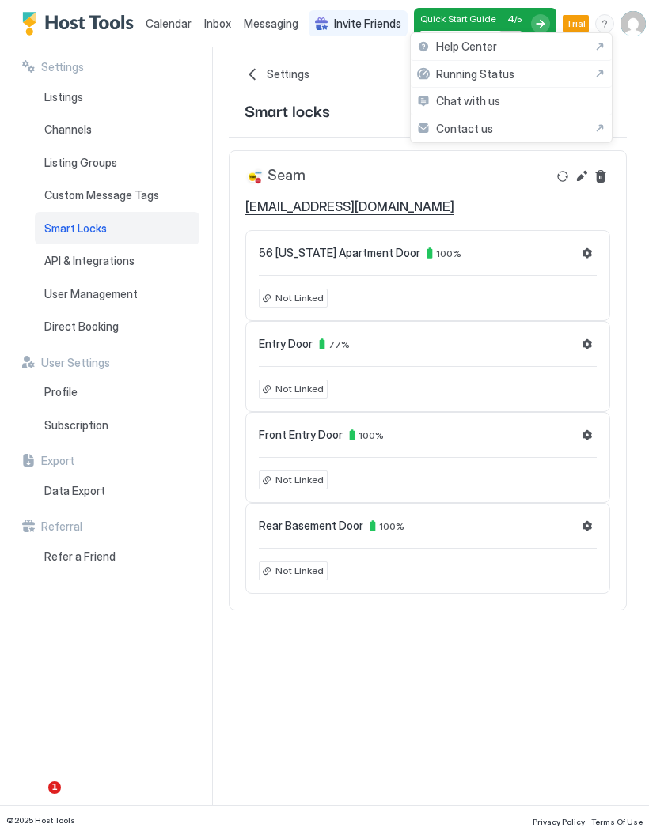
click at [516, 46] on div "Help Center" at bounding box center [511, 47] width 188 height 14
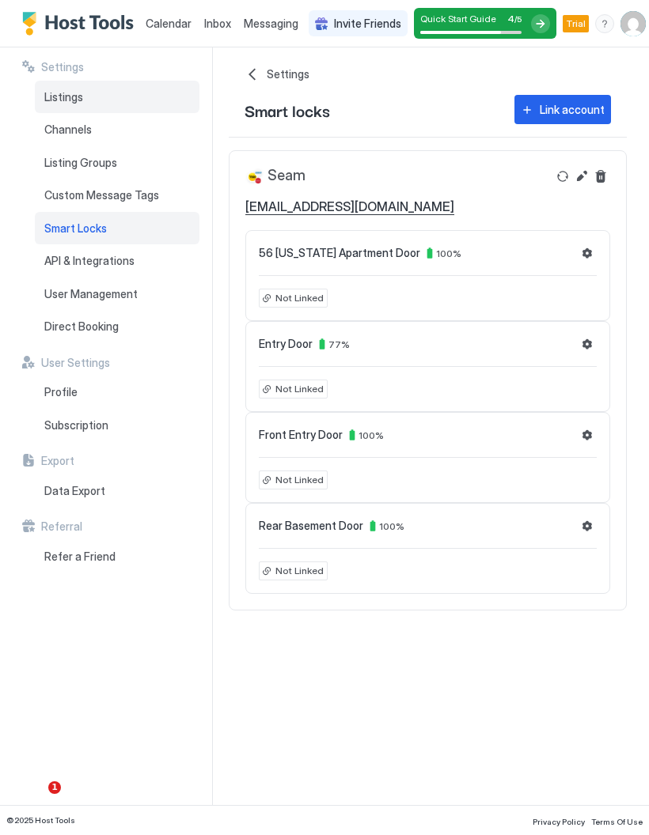
click at [58, 104] on div "Listings" at bounding box center [117, 97] width 165 height 33
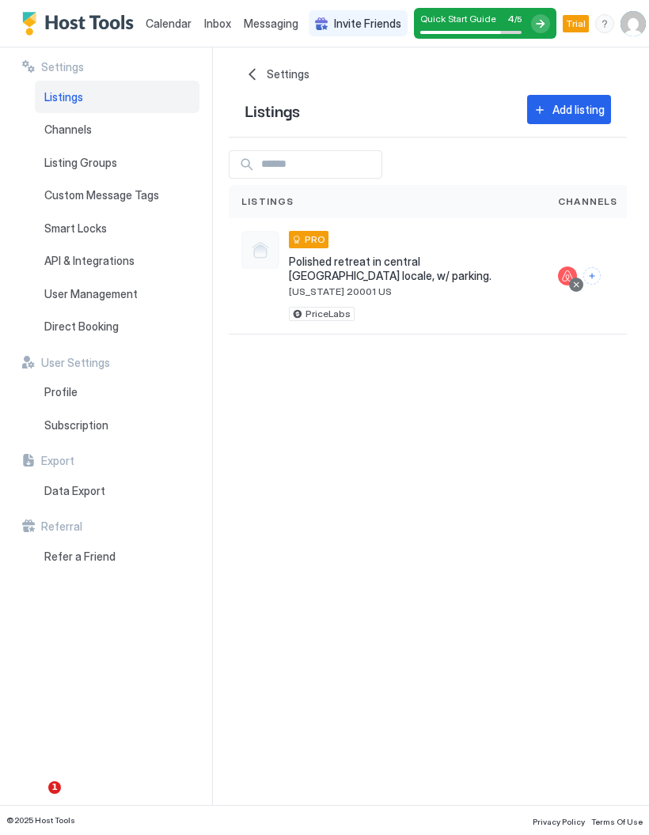
click at [286, 242] on div "Polished retreat in central DC locale, w/ parking. Washington 20001 US PRO Pric…" at bounding box center [386, 276] width 291 height 90
click at [444, 286] on span "[US_STATE] 20001 US" at bounding box center [411, 292] width 244 height 12
click at [346, 314] on span "PriceLabs" at bounding box center [327, 314] width 45 height 0
click at [630, 28] on img "User profile" at bounding box center [632, 23] width 25 height 25
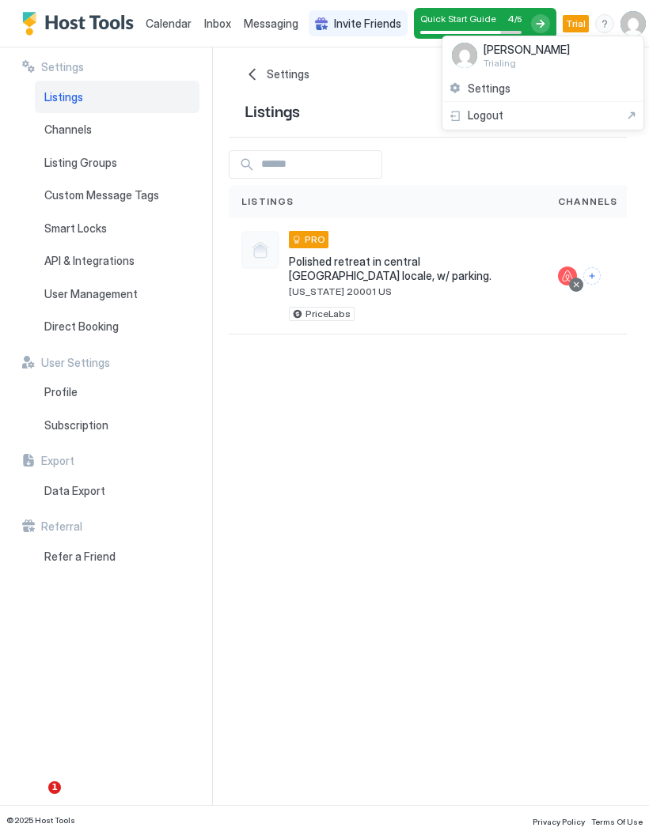
click at [518, 91] on div "Settings" at bounding box center [542, 89] width 201 height 28
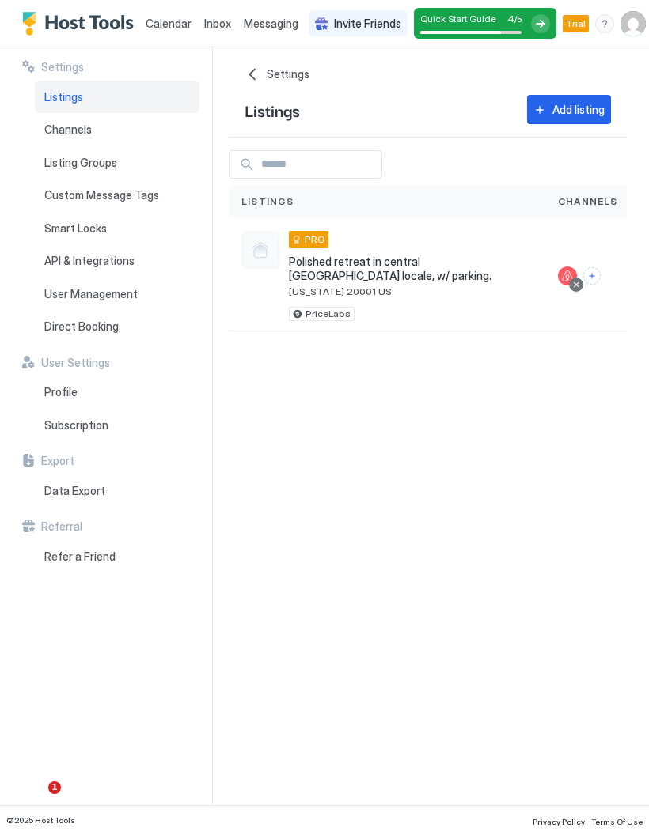
click at [405, 286] on span "[US_STATE] 20001 US" at bounding box center [411, 292] width 244 height 12
click at [410, 286] on span "[US_STATE] 20001 US" at bounding box center [411, 292] width 244 height 12
click at [596, 273] on button "Connect channels" at bounding box center [591, 275] width 17 height 17
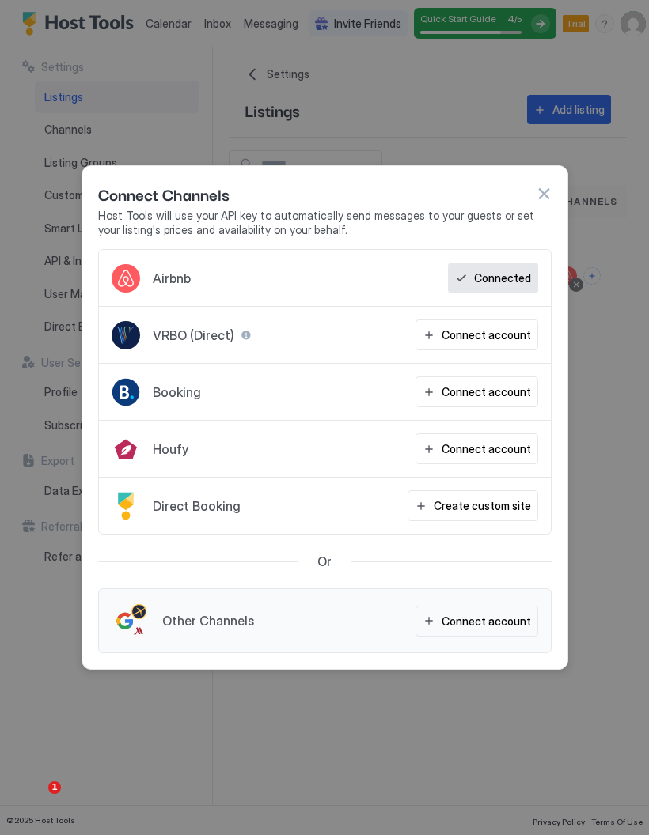
click at [600, 475] on div at bounding box center [324, 417] width 649 height 835
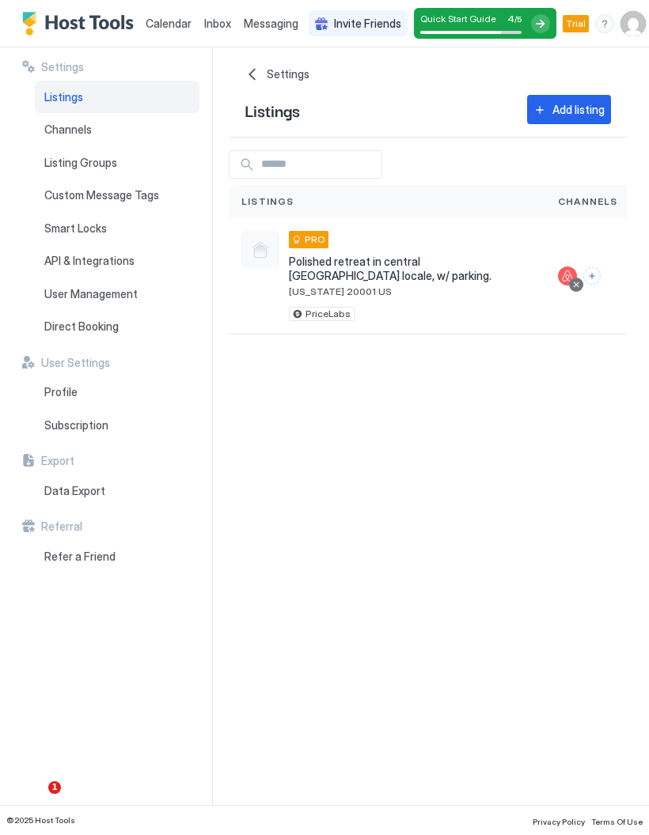
click at [387, 269] on div "Polished retreat in central DC locale, w/ parking. Washington 20001 US" at bounding box center [411, 276] width 244 height 43
click at [282, 243] on div "Polished retreat in central DC locale, w/ parking. Washington 20001 US PRO Pric…" at bounding box center [386, 276] width 291 height 90
click at [282, 242] on div "Polished retreat in central DC locale, w/ parking. Washington 20001 US PRO Pric…" at bounding box center [386, 276] width 291 height 90
click at [336, 252] on div "Polished retreat in central DC locale, w/ parking. Washington 20001 US PRO" at bounding box center [411, 264] width 244 height 66
click at [443, 265] on span "Polished retreat in central [GEOGRAPHIC_DATA] locale, w/ parking." at bounding box center [411, 269] width 244 height 28
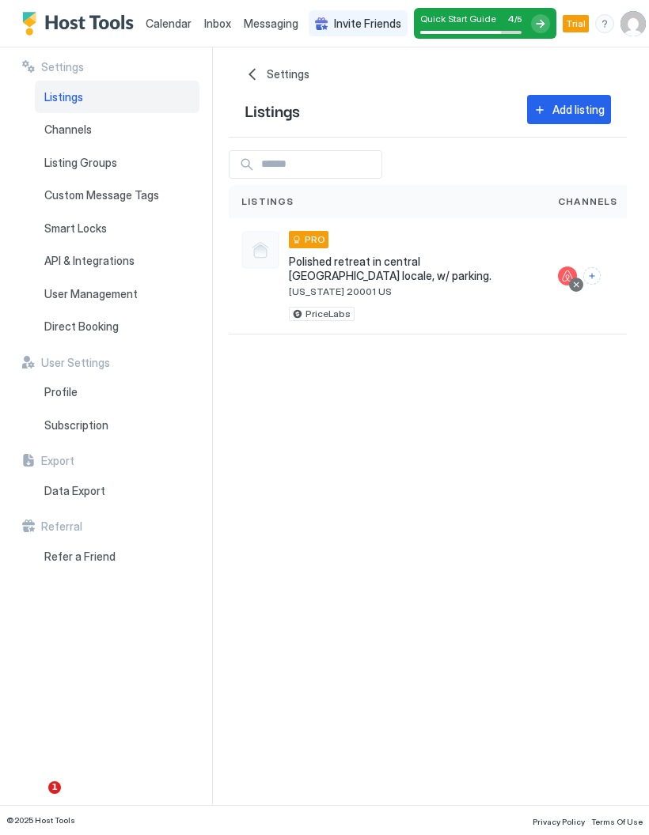
click at [267, 73] on span "Settings" at bounding box center [288, 74] width 43 height 14
click at [275, 73] on span "Settings" at bounding box center [288, 74] width 43 height 14
click at [271, 81] on span "Settings" at bounding box center [288, 74] width 43 height 14
click at [57, 127] on span "Channels" at bounding box center [67, 130] width 47 height 14
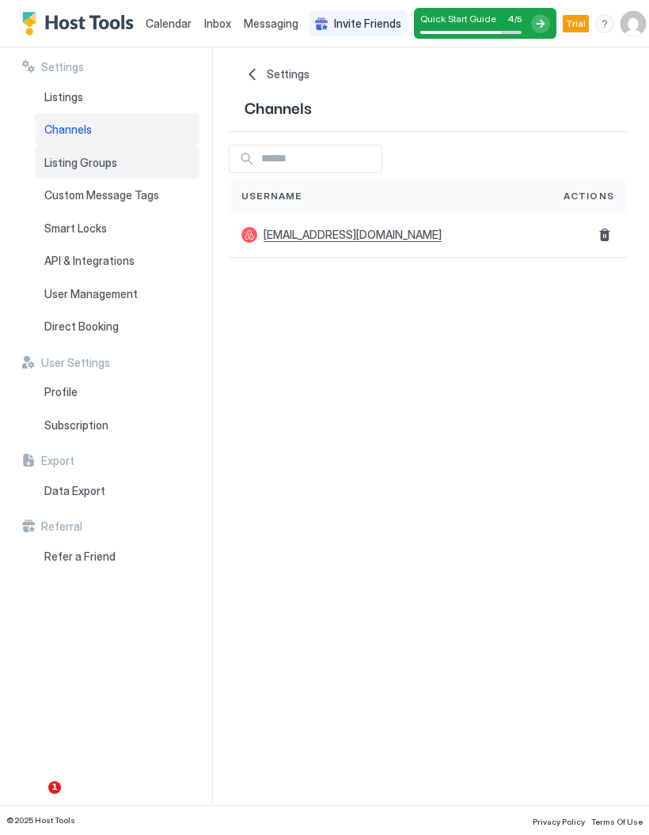
click at [58, 151] on div "Listing Groups" at bounding box center [117, 162] width 165 height 33
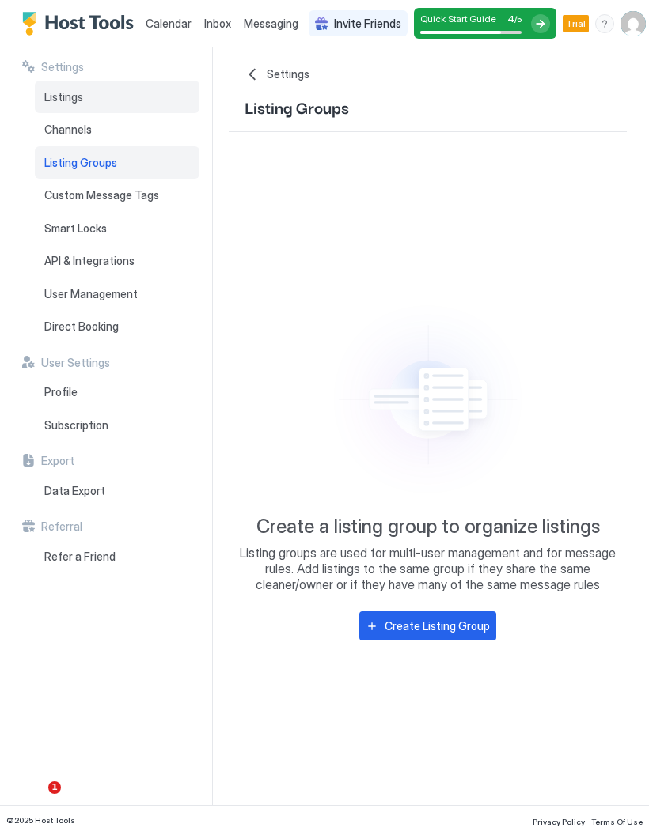
click at [51, 96] on span "Listings" at bounding box center [63, 97] width 39 height 14
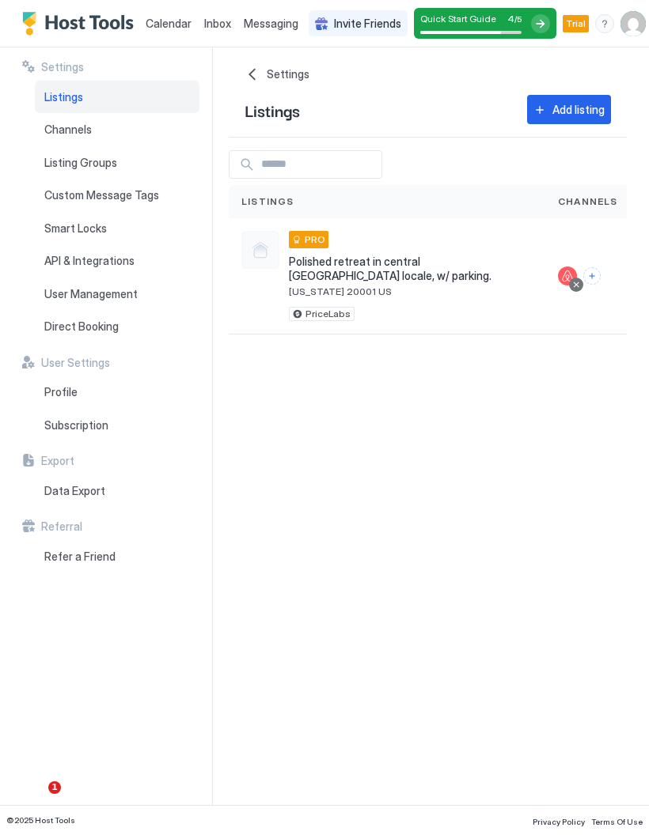
click at [267, 256] on div at bounding box center [260, 250] width 38 height 38
click at [348, 268] on div "Polished retreat in central DC locale, w/ parking. Washington 20001 US" at bounding box center [411, 276] width 244 height 43
click at [375, 286] on span "[US_STATE] 20001 US" at bounding box center [411, 292] width 244 height 12
click at [606, 198] on span "Channels" at bounding box center [588, 202] width 60 height 14
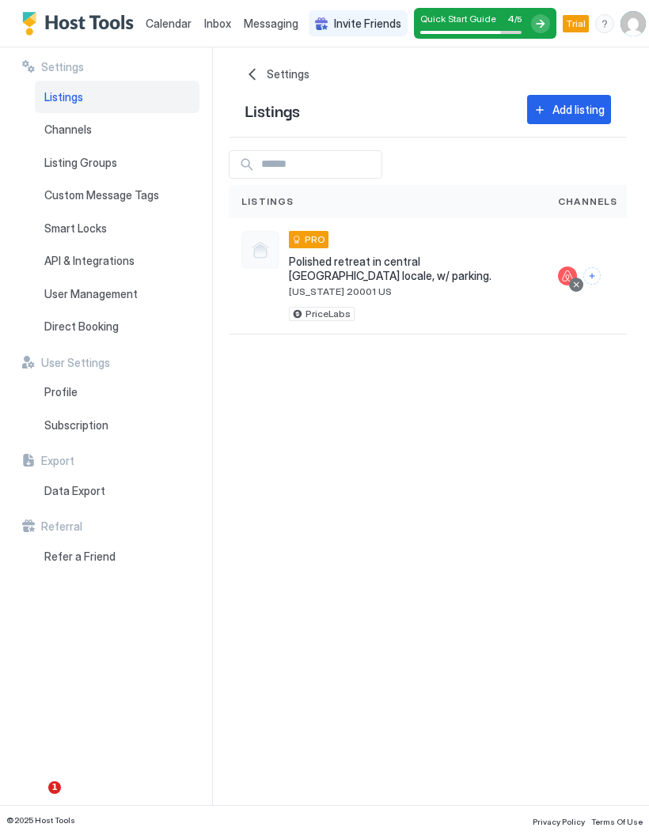
click at [453, 286] on span "[US_STATE] 20001 US" at bounding box center [411, 292] width 244 height 12
click at [331, 314] on span "PriceLabs" at bounding box center [327, 314] width 45 height 0
click at [333, 307] on div "PriceLabs" at bounding box center [322, 314] width 66 height 14
click at [335, 307] on div "PriceLabs" at bounding box center [322, 314] width 66 height 14
click at [342, 314] on span "PriceLabs" at bounding box center [327, 314] width 45 height 0
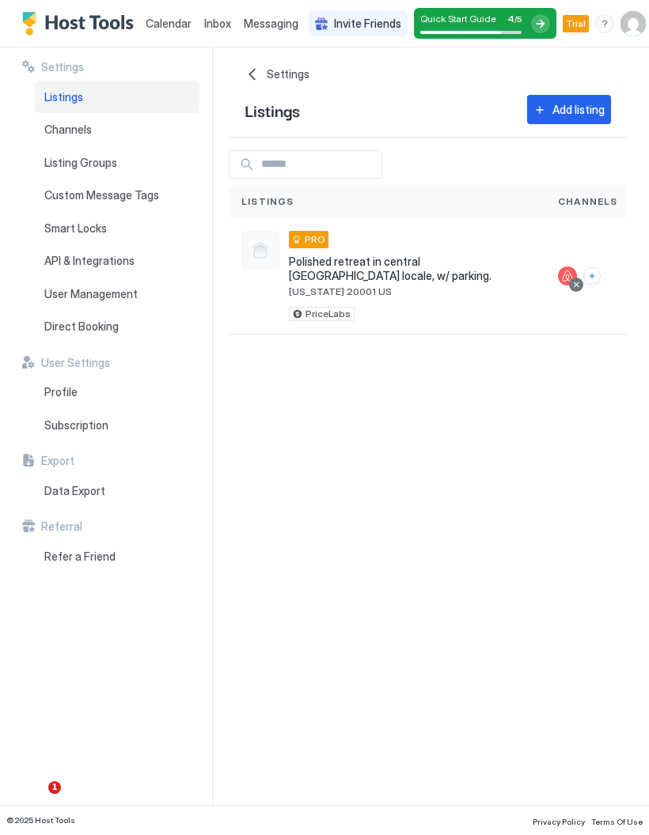
click at [399, 267] on span "Polished retreat in central [GEOGRAPHIC_DATA] locale, w/ parking." at bounding box center [411, 269] width 244 height 28
click at [256, 247] on div at bounding box center [260, 250] width 38 height 38
click at [325, 237] on div "PRO" at bounding box center [309, 239] width 40 height 17
click at [316, 286] on span "[US_STATE] 20001 US" at bounding box center [411, 292] width 244 height 12
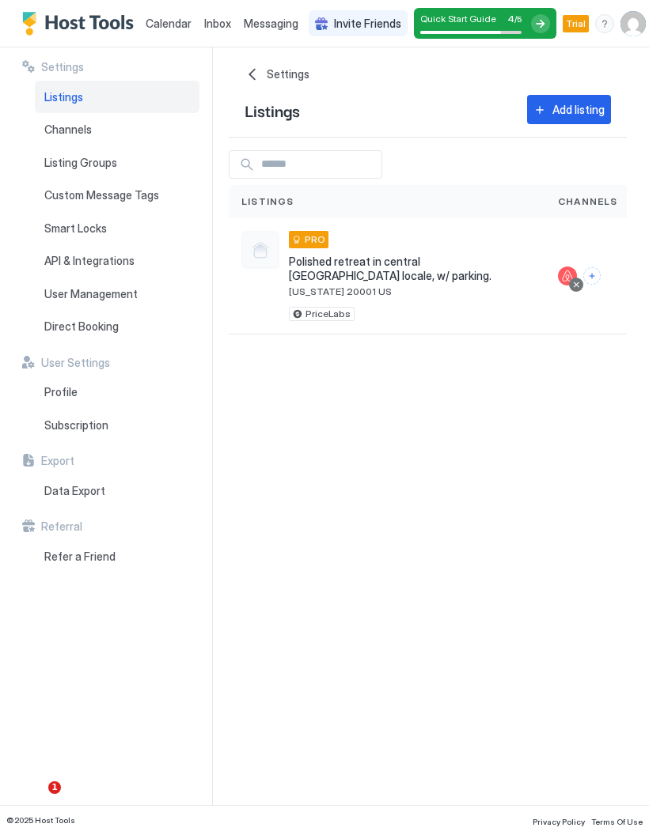
click at [340, 264] on span "Polished retreat in central [GEOGRAPHIC_DATA] locale, w/ parking." at bounding box center [411, 269] width 244 height 28
click at [125, 21] on img "Host Tools Logo" at bounding box center [81, 24] width 119 height 24
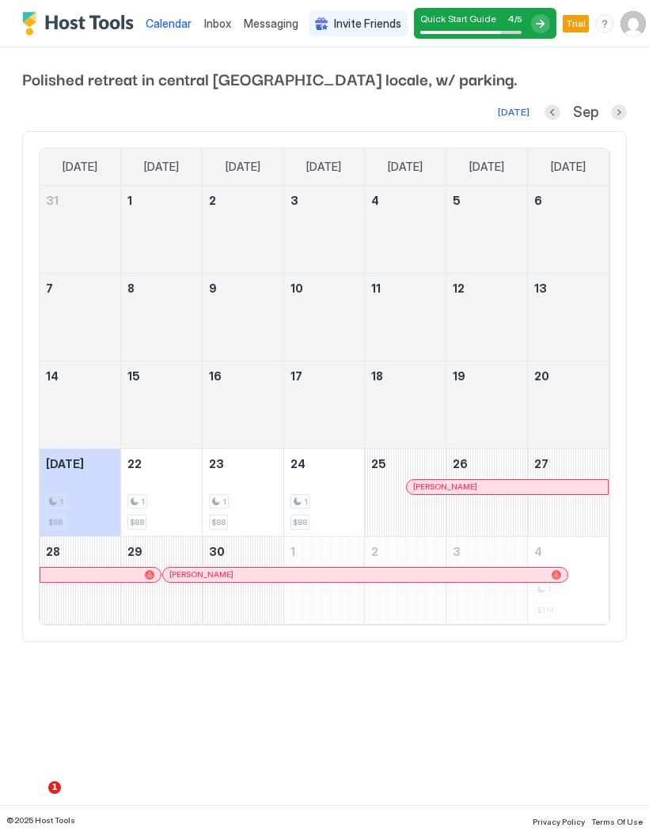
click at [637, 27] on img "User profile" at bounding box center [632, 23] width 25 height 25
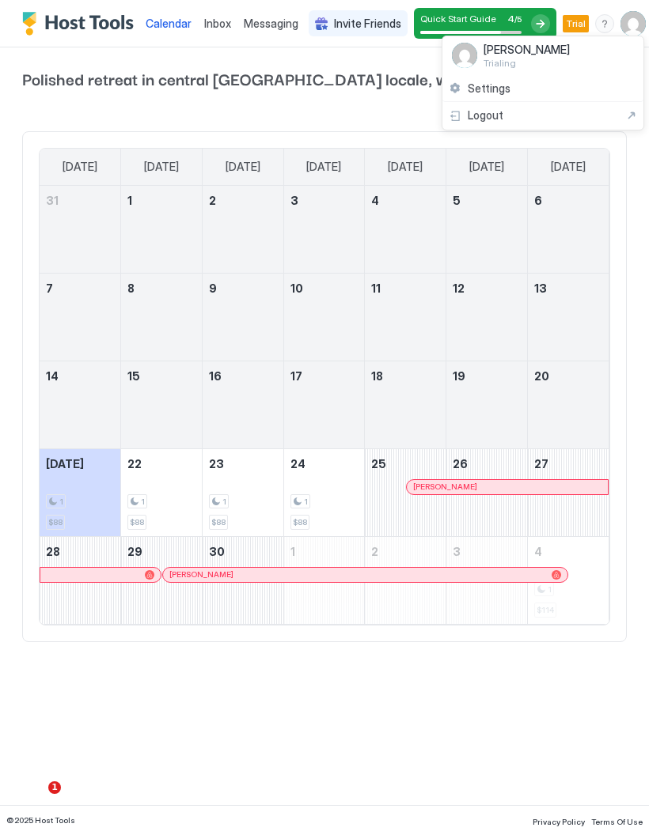
click at [510, 90] on div "Settings" at bounding box center [542, 89] width 201 height 28
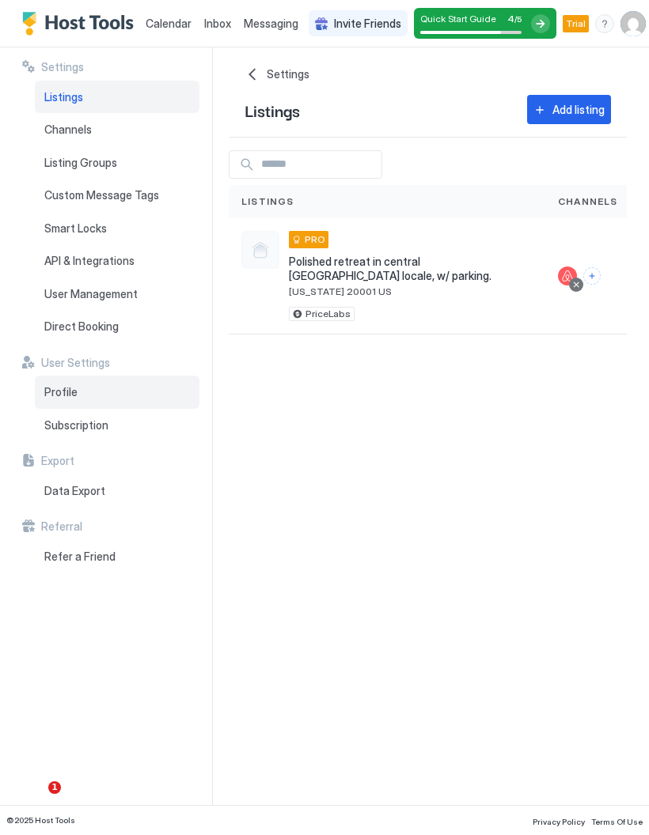
click at [49, 389] on span "Profile" at bounding box center [60, 392] width 33 height 14
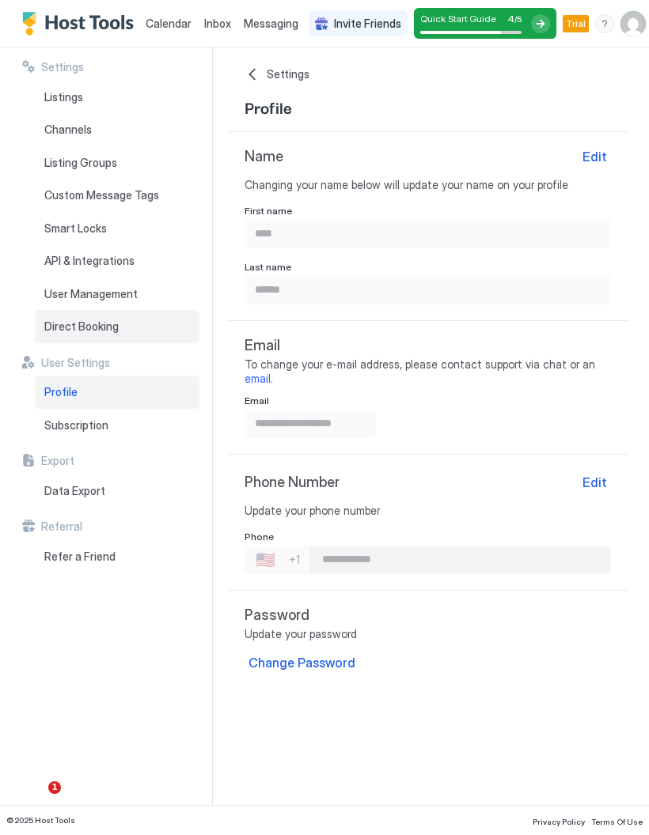
click at [36, 323] on div "Direct Booking" at bounding box center [117, 326] width 165 height 33
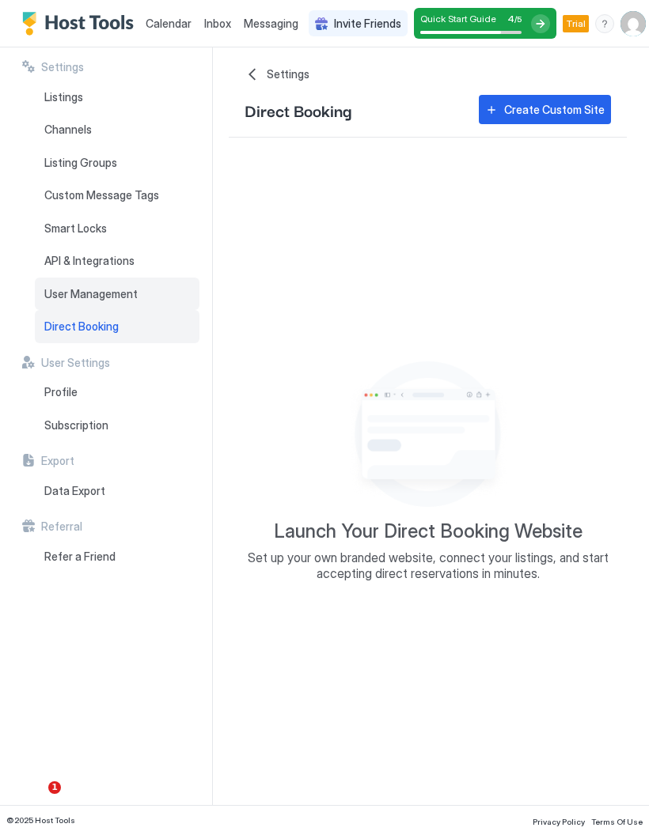
click at [42, 289] on div "User Management" at bounding box center [117, 294] width 165 height 33
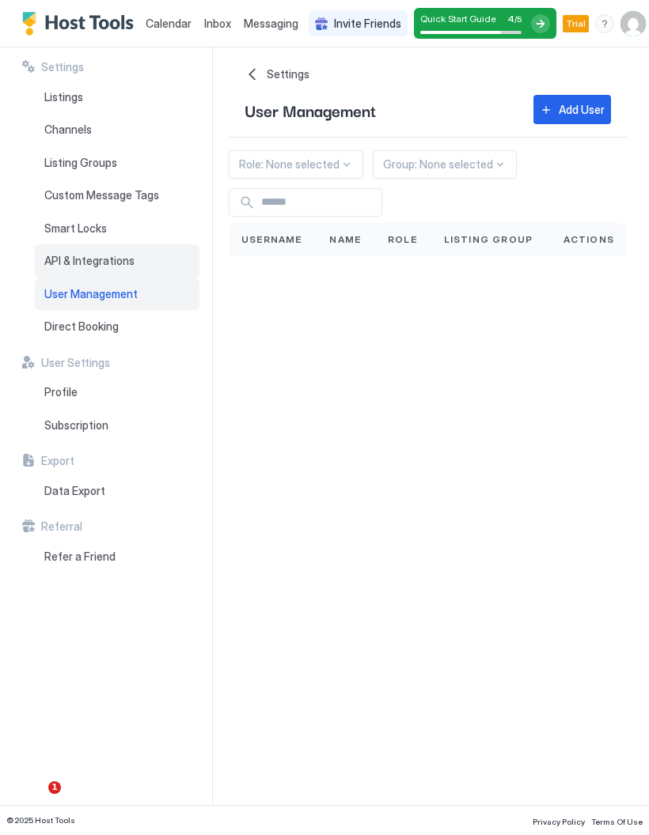
click at [44, 261] on span "API & Integrations" at bounding box center [89, 261] width 90 height 14
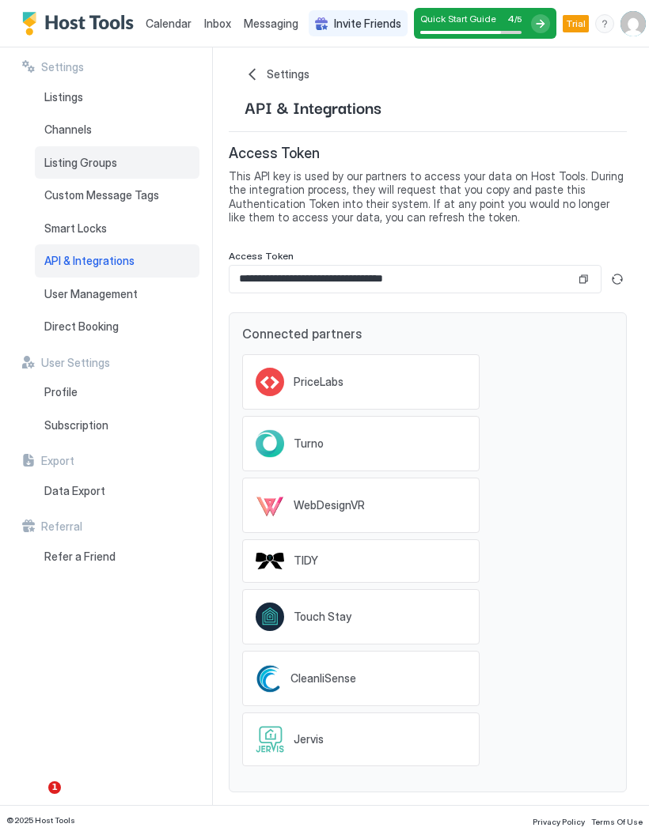
click at [45, 164] on span "Listing Groups" at bounding box center [80, 163] width 73 height 14
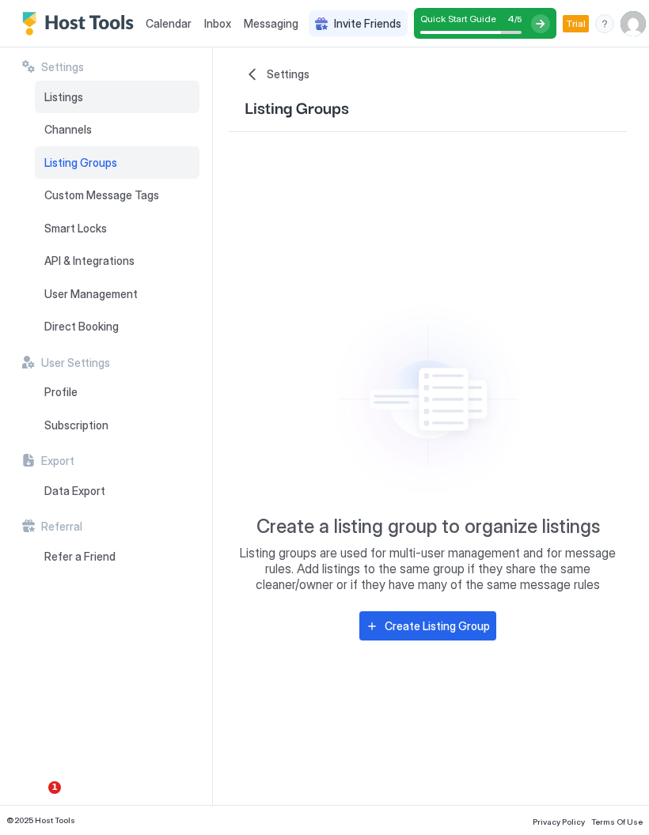
click at [55, 95] on span "Listings" at bounding box center [63, 97] width 39 height 14
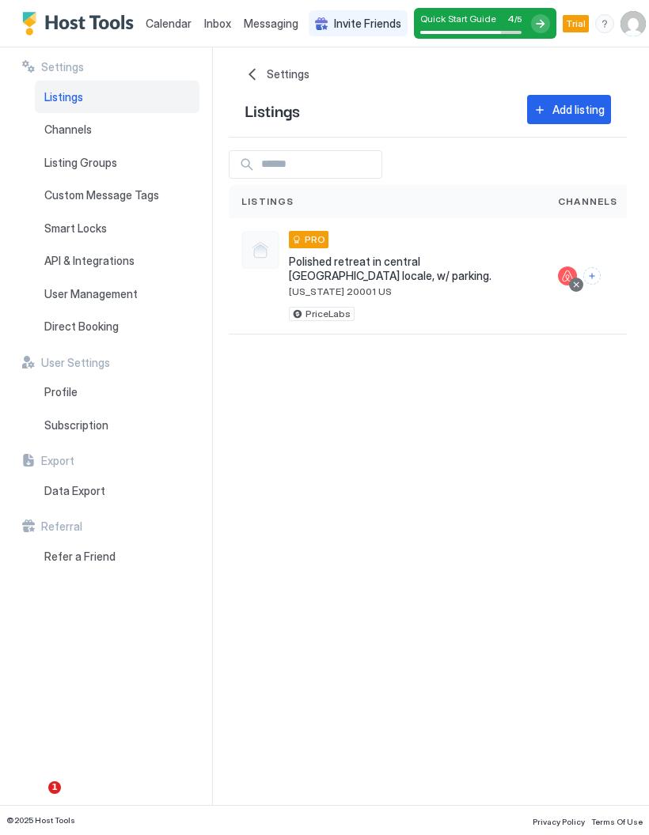
click at [467, 267] on span "Polished retreat in central [GEOGRAPHIC_DATA] locale, w/ parking." at bounding box center [411, 269] width 244 height 28
click at [471, 286] on span "[US_STATE] 20001 US" at bounding box center [411, 292] width 244 height 12
click at [492, 269] on div "Polished retreat in central DC locale, w/ parking. Washington 20001 US" at bounding box center [411, 276] width 244 height 43
click at [385, 307] on div "PriceLabs" at bounding box center [411, 314] width 244 height 14
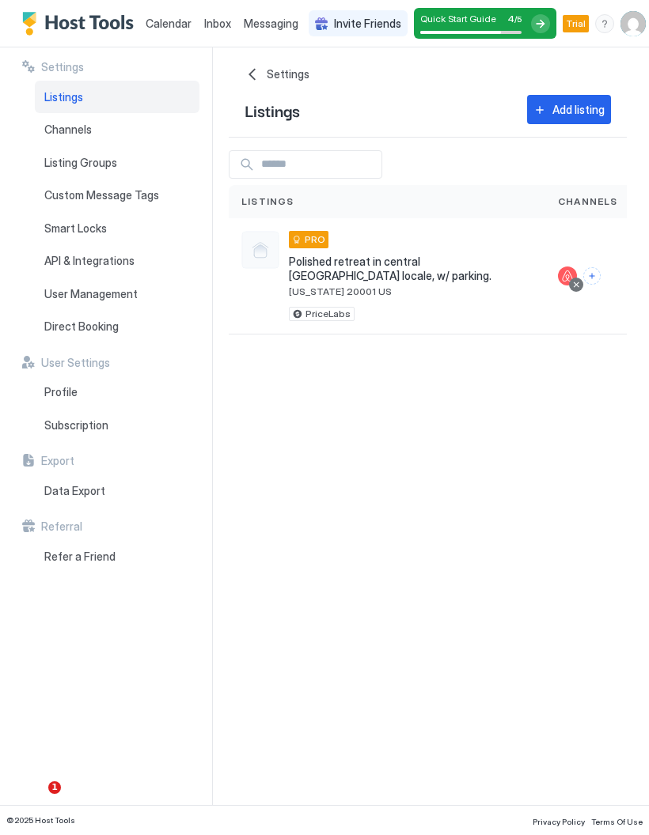
click at [255, 251] on div at bounding box center [260, 250] width 38 height 38
click at [254, 251] on div at bounding box center [260, 250] width 38 height 38
click at [291, 243] on div "PRO" at bounding box center [309, 239] width 40 height 17
click at [57, 230] on span "Smart Locks" at bounding box center [75, 228] width 62 height 14
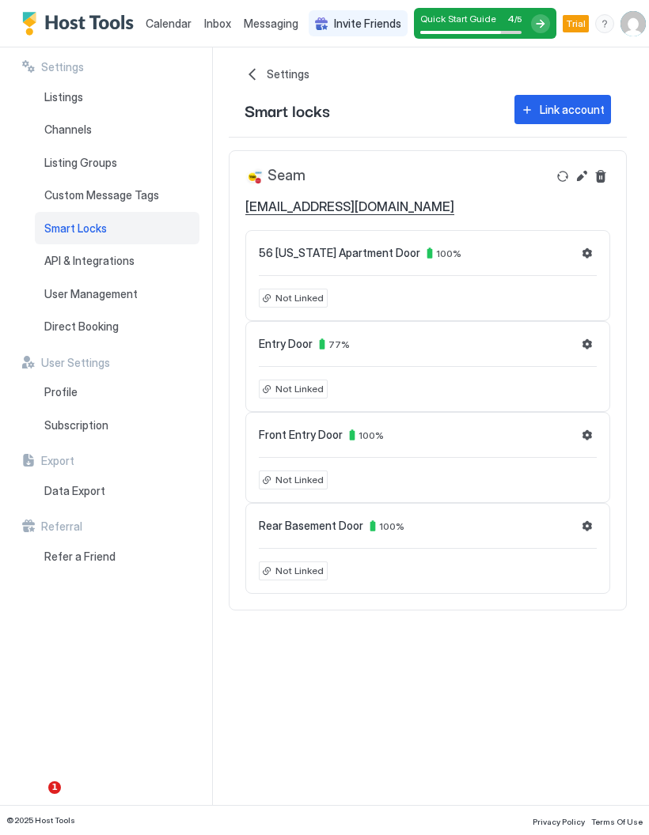
click at [589, 109] on div "Link account" at bounding box center [571, 109] width 65 height 17
click at [119, 327] on div "Direct Booking" at bounding box center [117, 326] width 165 height 33
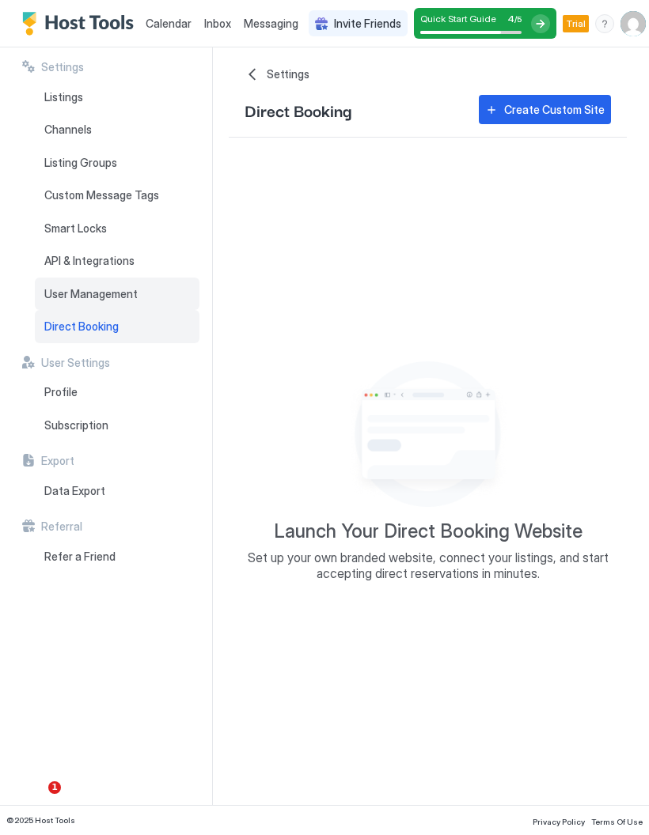
click at [130, 288] on span "User Management" at bounding box center [90, 294] width 93 height 14
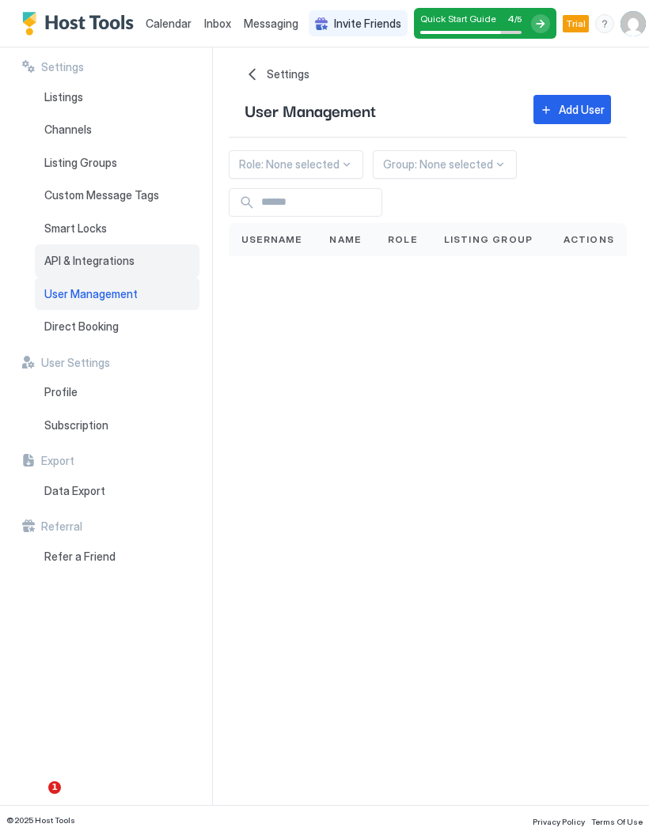
click at [136, 255] on div "API & Integrations" at bounding box center [117, 260] width 165 height 33
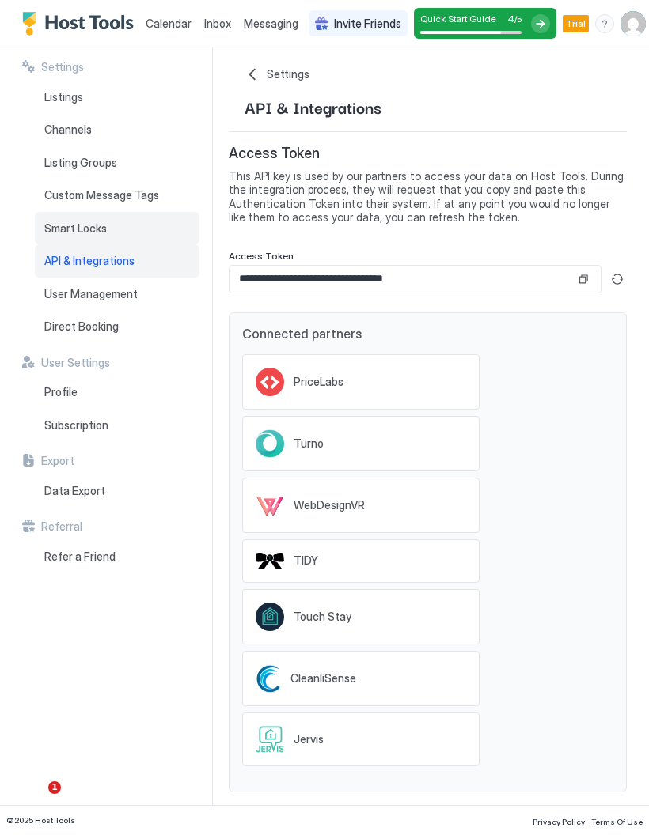
click at [55, 234] on div "Smart Locks" at bounding box center [117, 228] width 165 height 33
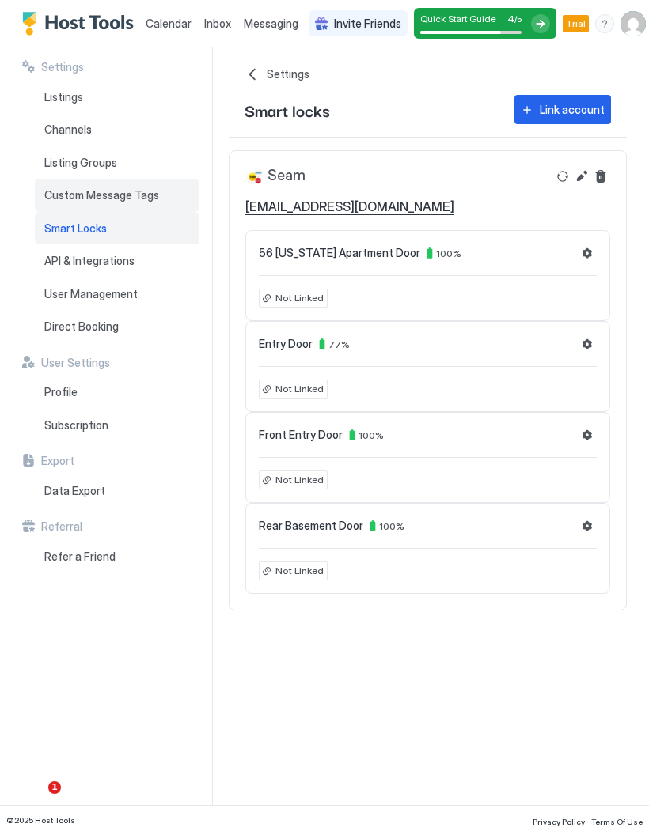
click at [51, 185] on div "Custom Message Tags" at bounding box center [117, 195] width 165 height 33
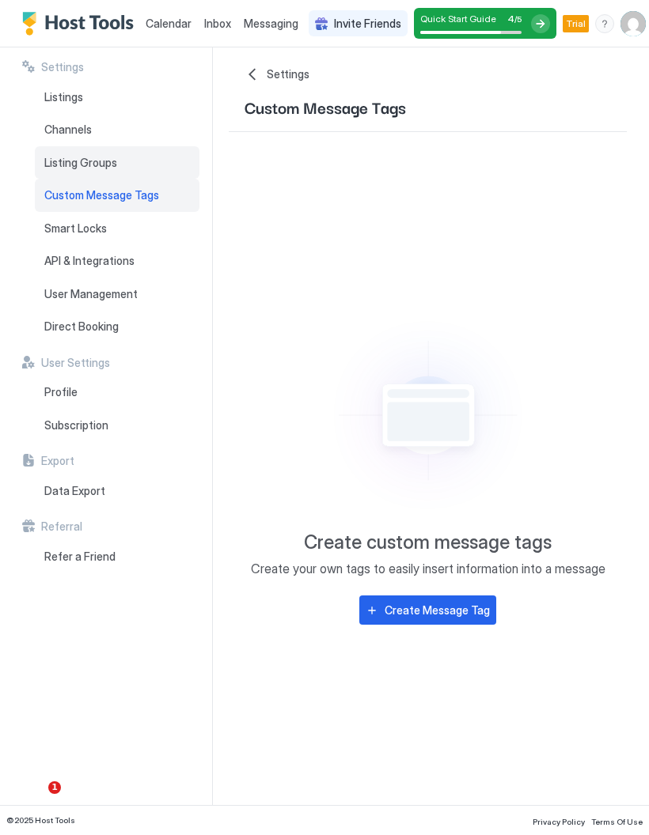
click at [46, 168] on div "Listing Groups" at bounding box center [117, 162] width 165 height 33
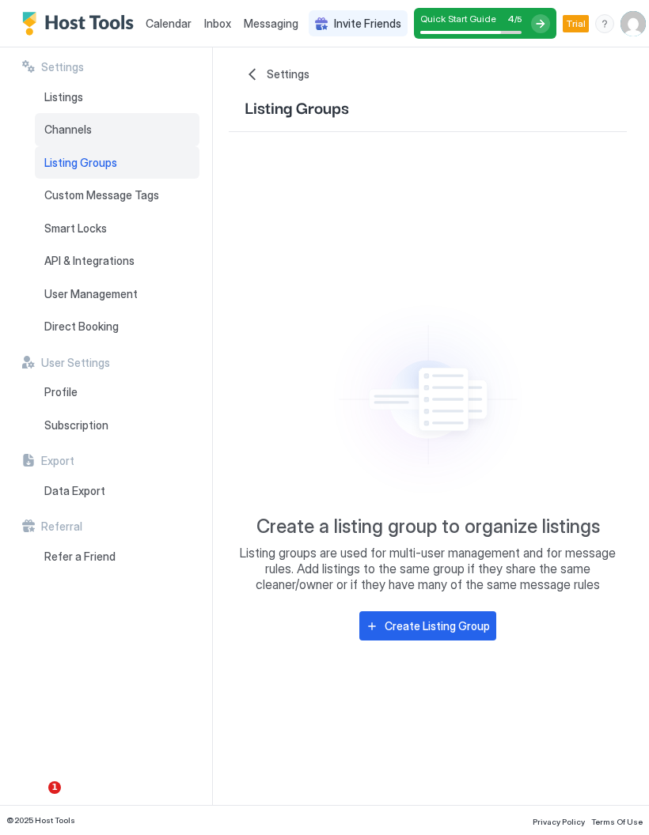
click at [47, 138] on div "Channels" at bounding box center [117, 129] width 165 height 33
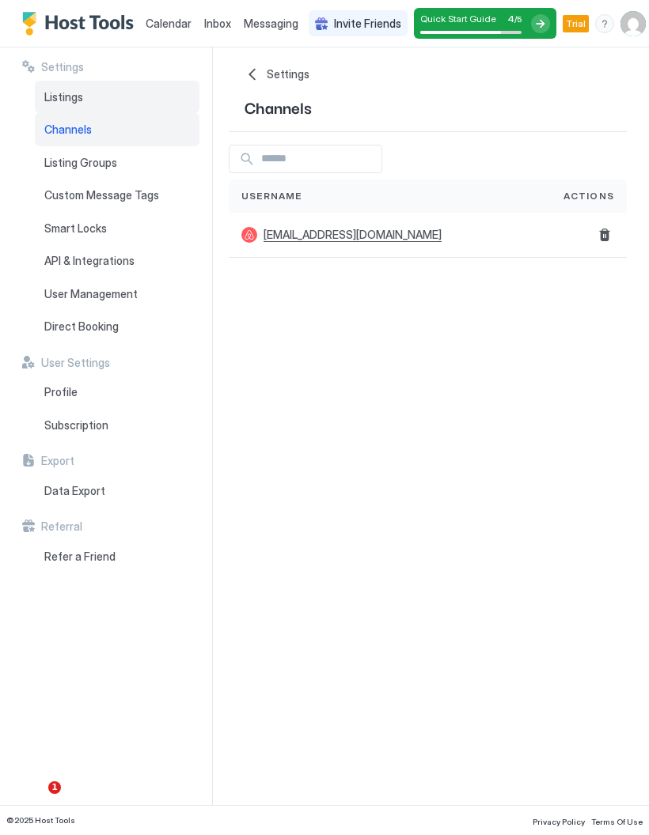
click at [51, 97] on span "Listings" at bounding box center [63, 97] width 39 height 14
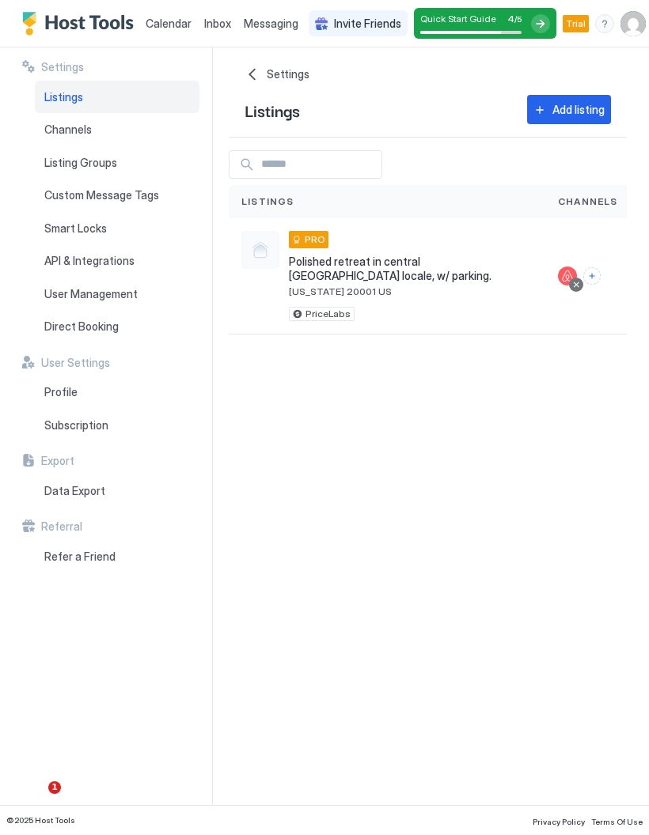
click at [360, 142] on div "Settings Home Settings Listings Add listing Listings Channels Actions Polished …" at bounding box center [439, 426] width 420 height 758
click at [378, 171] on input "Input Field" at bounding box center [318, 164] width 127 height 27
type input "*"
click at [565, 267] on div at bounding box center [567, 276] width 19 height 19
click at [562, 267] on div at bounding box center [567, 276] width 19 height 19
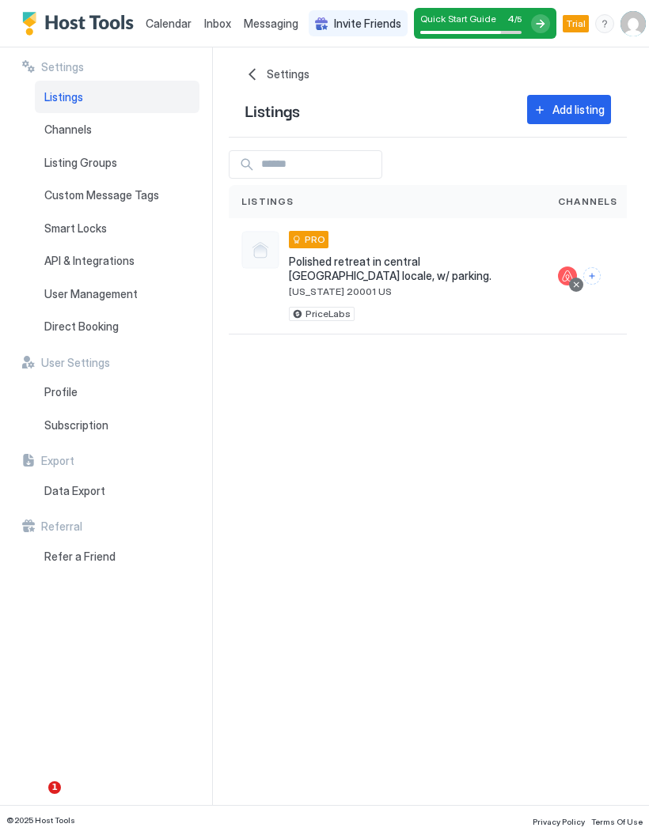
click at [580, 278] on div at bounding box center [576, 285] width 14 height 14
click at [454, 260] on span "Polished retreat in central [GEOGRAPHIC_DATA] locale, w/ parking." at bounding box center [411, 269] width 244 height 28
click at [597, 267] on button "Connect channels" at bounding box center [591, 275] width 17 height 17
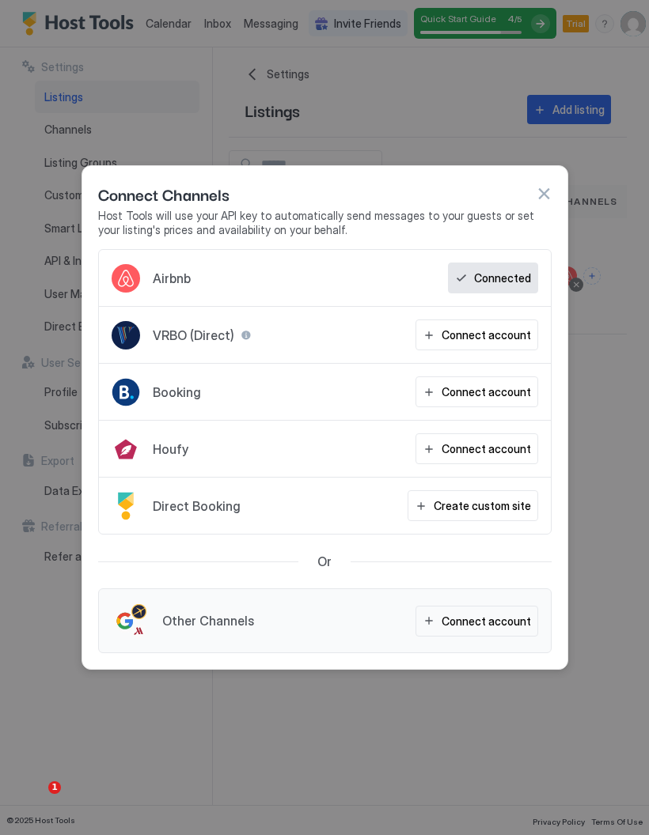
click at [546, 196] on button "button" at bounding box center [543, 194] width 16 height 16
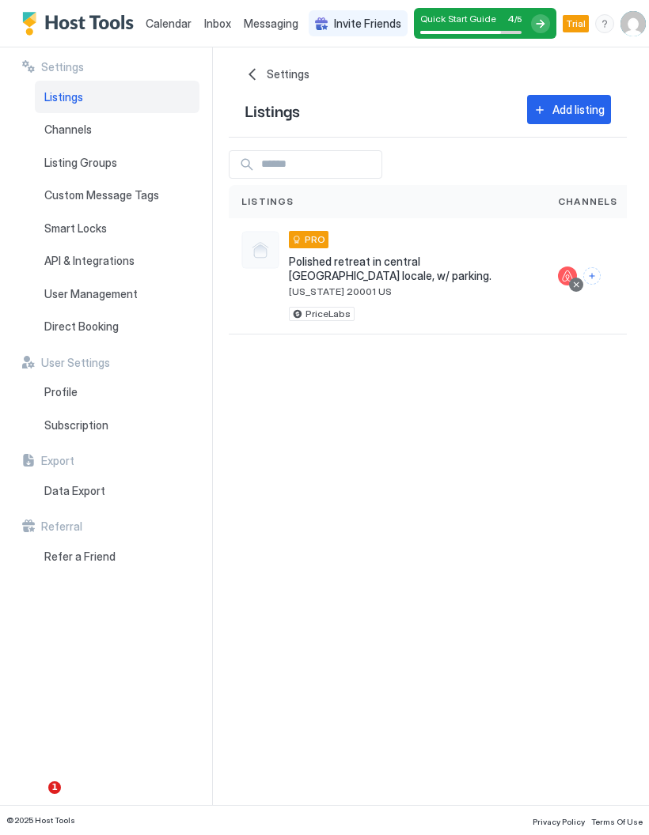
click at [68, 28] on img "Host Tools Logo" at bounding box center [81, 24] width 119 height 24
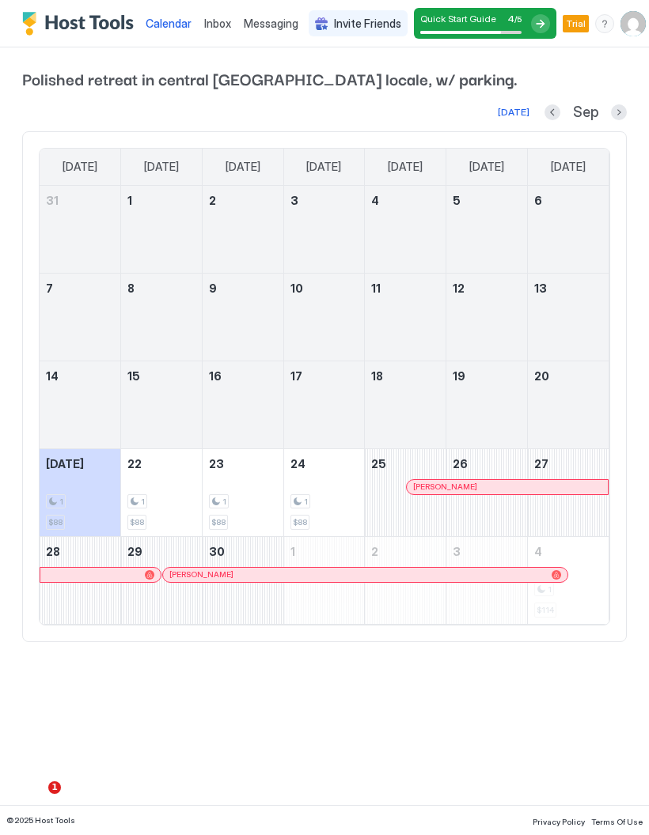
click at [214, 26] on span "Inbox" at bounding box center [217, 23] width 27 height 13
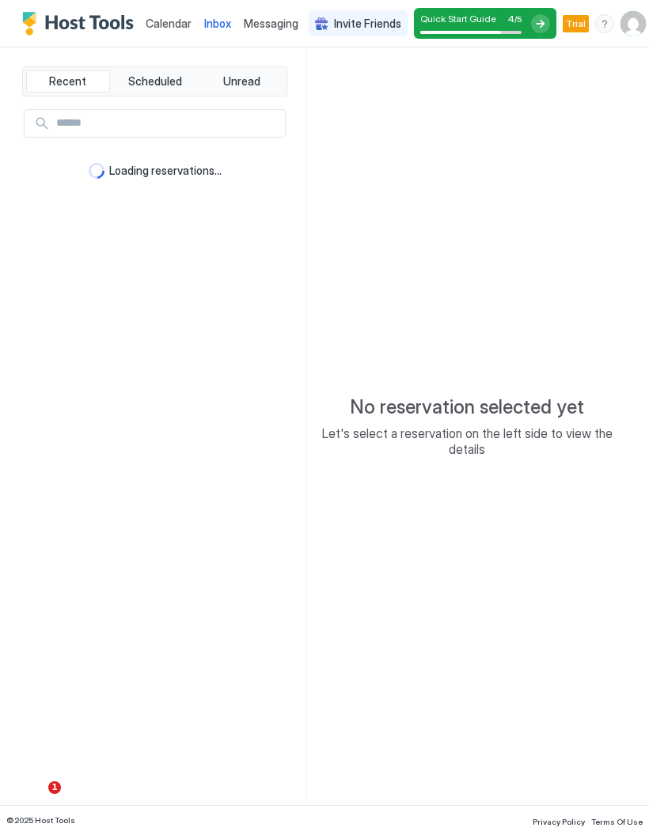
click at [263, 28] on span "Messaging" at bounding box center [271, 23] width 55 height 13
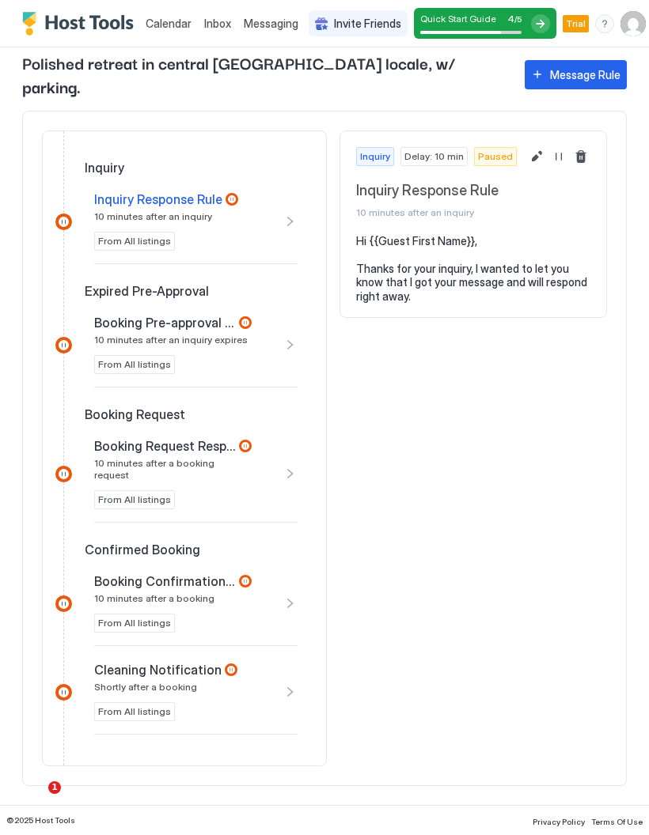
click at [513, 22] on span "4" at bounding box center [510, 19] width 7 height 12
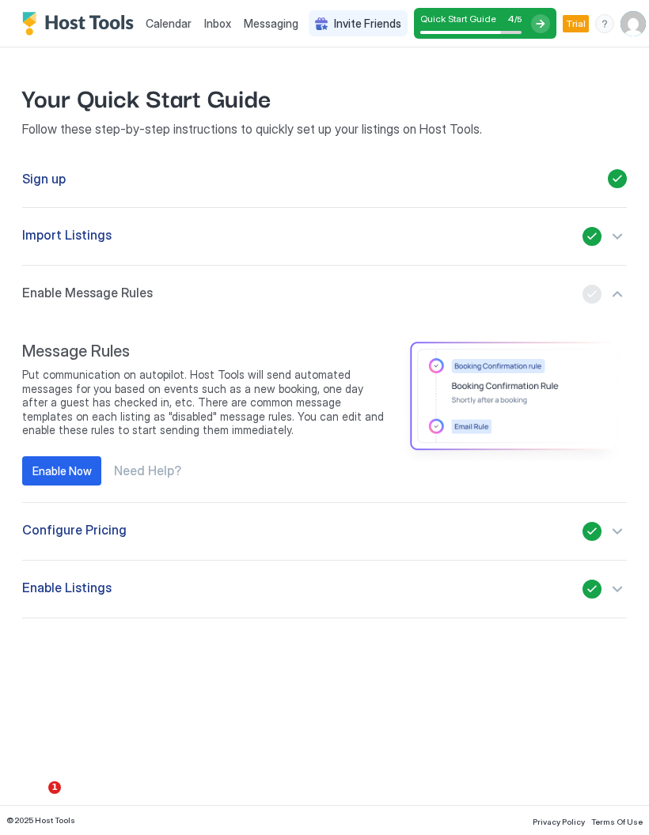
click at [622, 583] on div "button" at bounding box center [604, 589] width 44 height 19
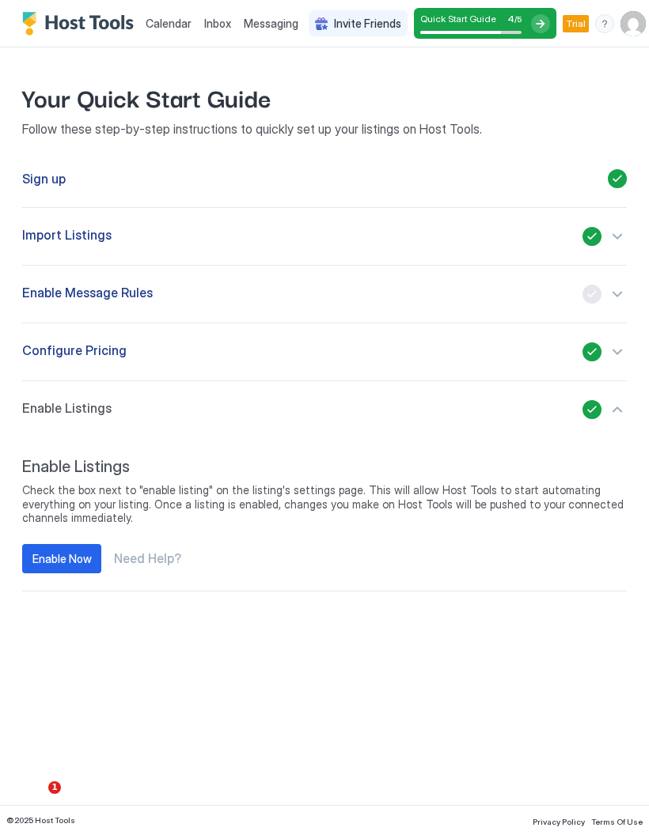
click at [76, 558] on div "Enable Now" at bounding box center [61, 558] width 59 height 17
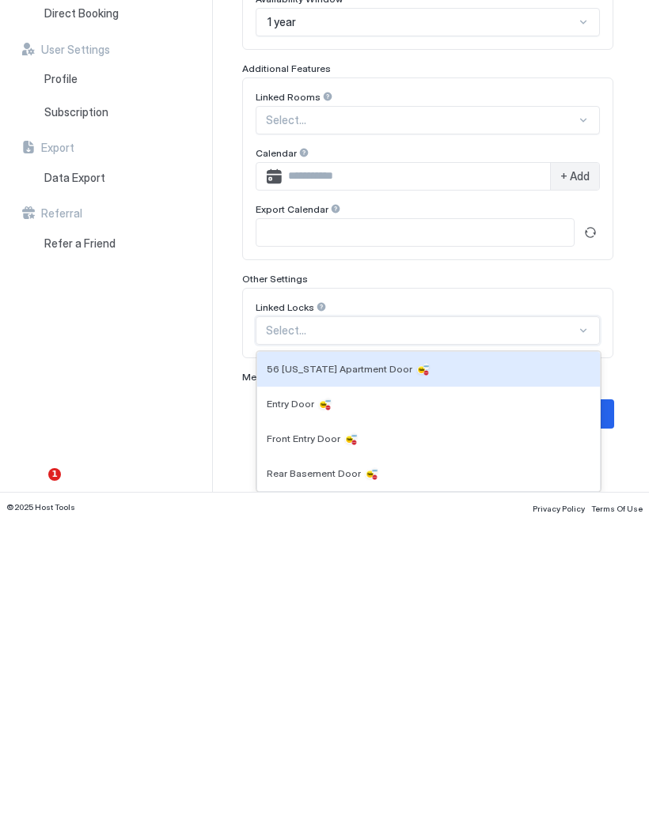
scroll to position [221, 0]
click at [543, 675] on div "56 Florida Apartment Door" at bounding box center [428, 683] width 323 height 16
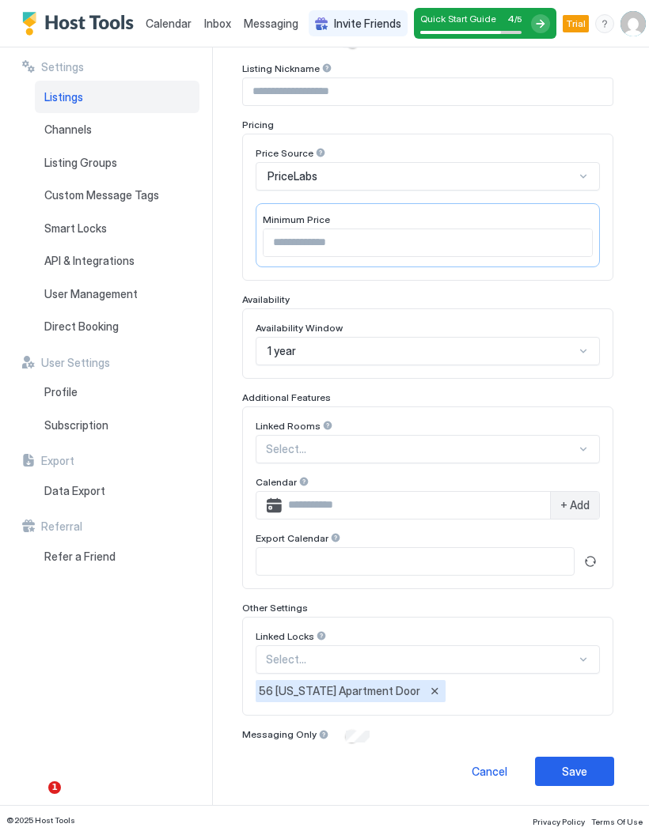
scroll to position [206, 0]
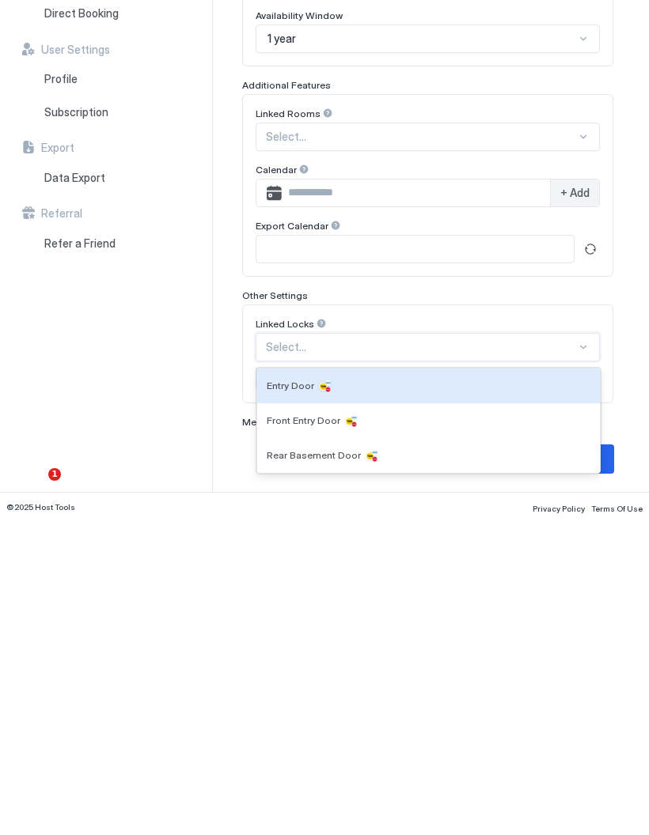
click at [494, 691] on div "Entry Door" at bounding box center [428, 699] width 323 height 16
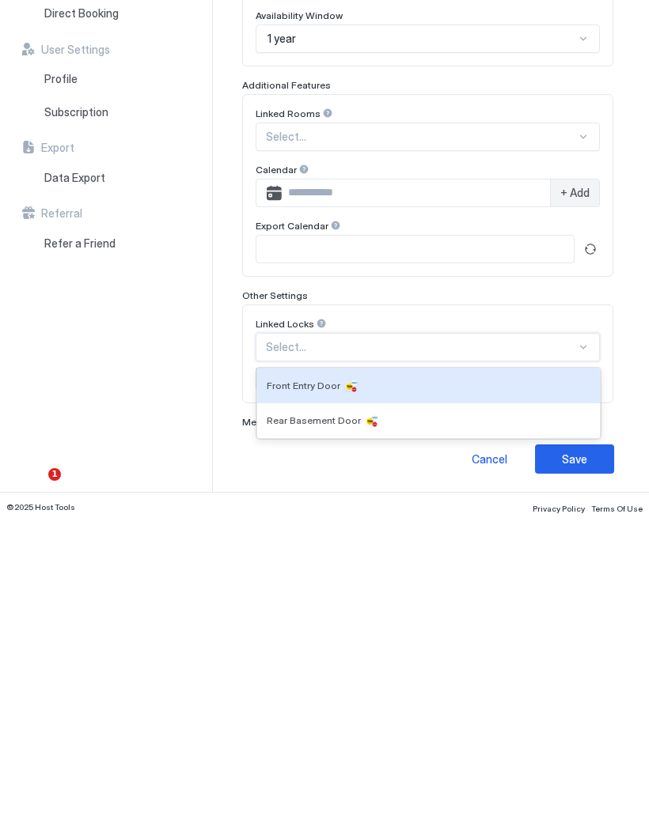
click at [549, 691] on div "Front Entry Door" at bounding box center [428, 699] width 323 height 16
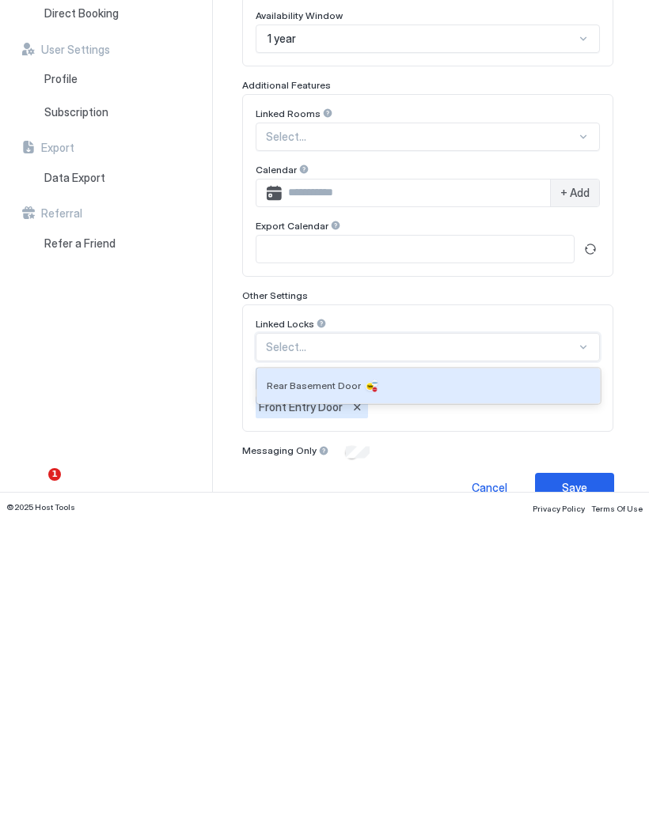
click at [532, 691] on div "Rear Basement Door" at bounding box center [428, 699] width 323 height 16
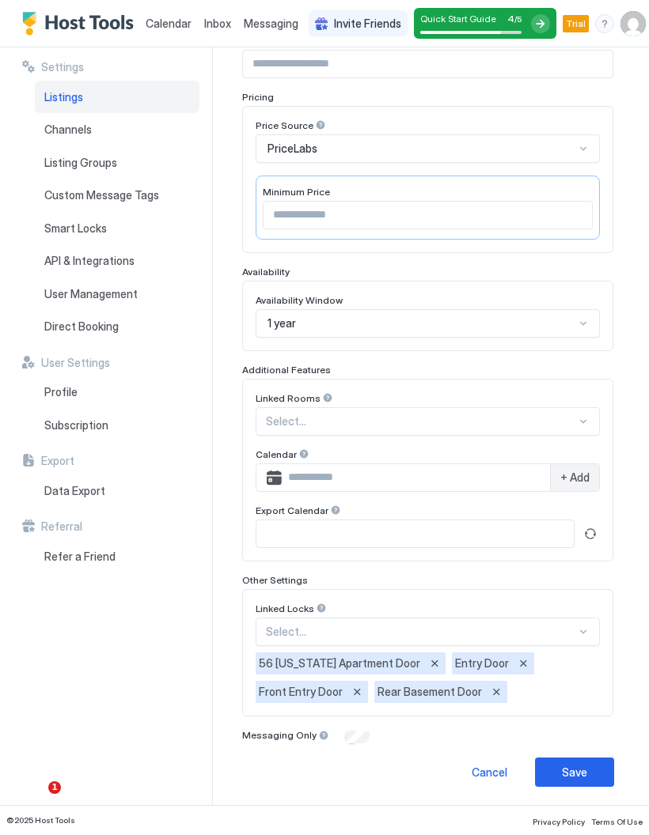
scroll to position [234, 0]
click at [589, 775] on button "Save" at bounding box center [574, 772] width 79 height 29
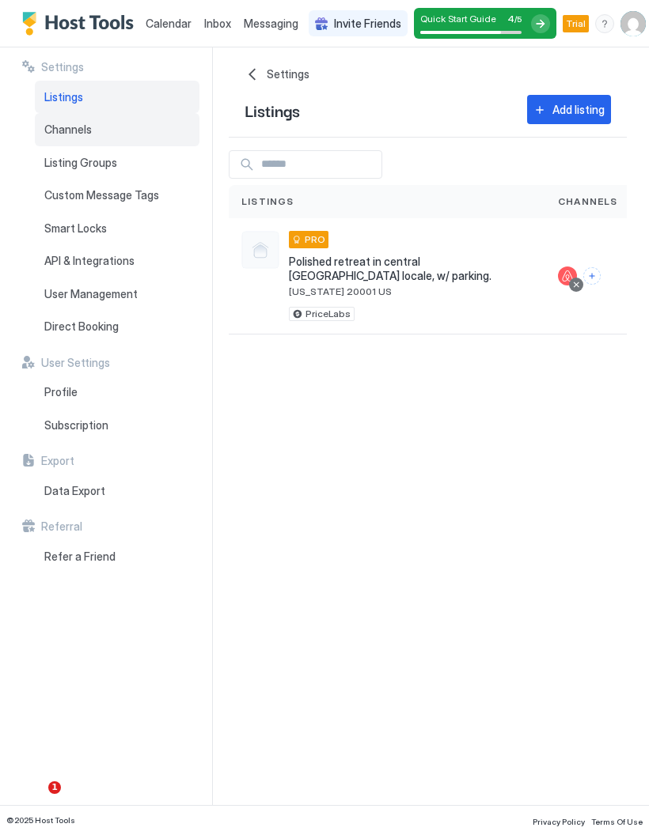
click at [98, 127] on div "Channels" at bounding box center [117, 129] width 165 height 33
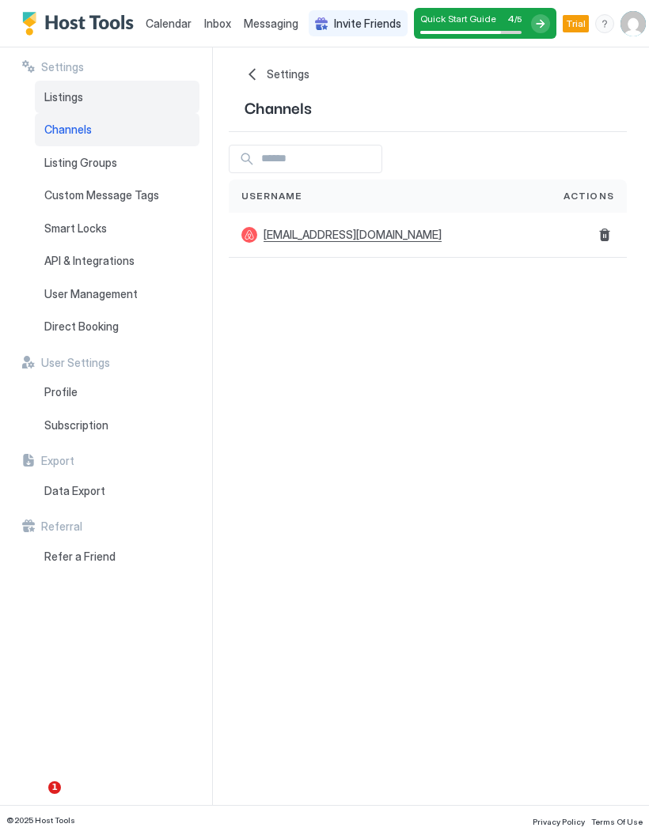
click at [85, 105] on div "Listings" at bounding box center [117, 97] width 165 height 33
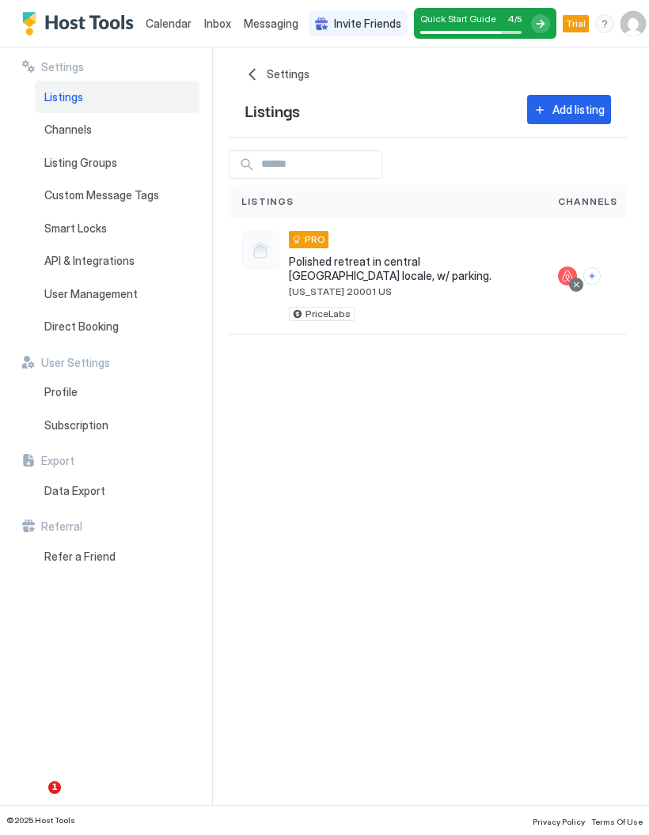
click at [258, 243] on div at bounding box center [260, 250] width 38 height 38
click at [547, 384] on div "Settings Home Settings Listings Add listing Listings Channels Actions Polished …" at bounding box center [439, 426] width 420 height 758
click at [392, 286] on span "[US_STATE] 20001 US" at bounding box center [411, 292] width 244 height 12
click at [399, 286] on span "[US_STATE] 20001 US" at bounding box center [411, 292] width 244 height 12
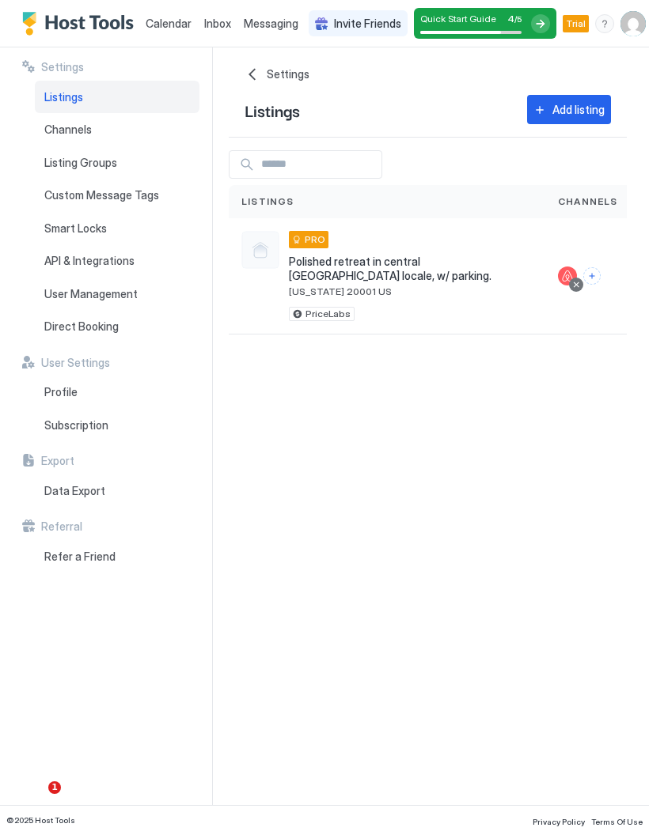
click at [399, 286] on span "[US_STATE] 20001 US" at bounding box center [411, 292] width 244 height 12
click at [347, 286] on span "[US_STATE] 20001 US" at bounding box center [411, 292] width 244 height 12
click at [270, 260] on div at bounding box center [260, 250] width 38 height 38
click at [386, 286] on div "Polished retreat in central DC locale, w/ parking. Washington 20001 US PRO Pric…" at bounding box center [411, 276] width 244 height 90
click at [426, 287] on div "Polished retreat in central DC locale, w/ parking. Washington 20001 US PRO Pric…" at bounding box center [411, 276] width 244 height 90
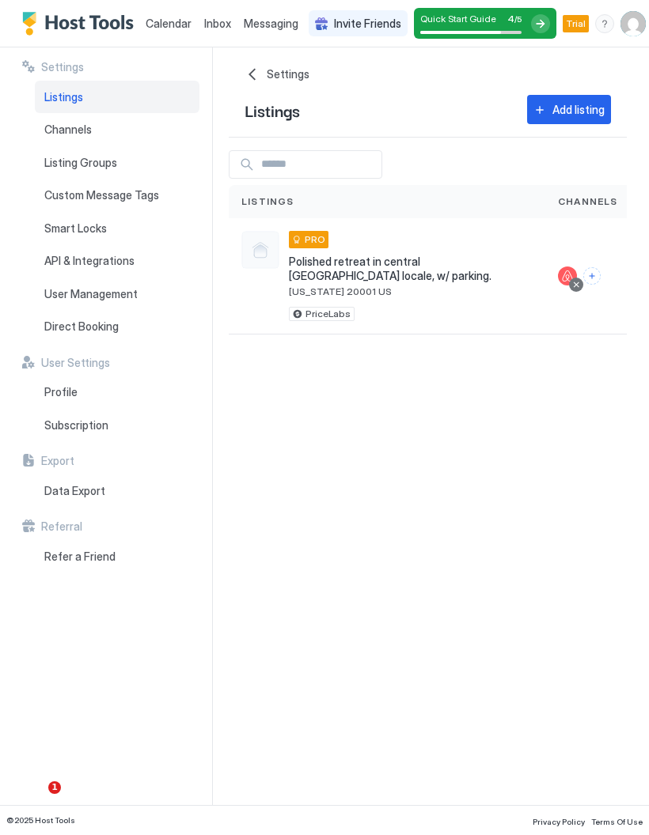
click at [544, 30] on div at bounding box center [540, 23] width 19 height 19
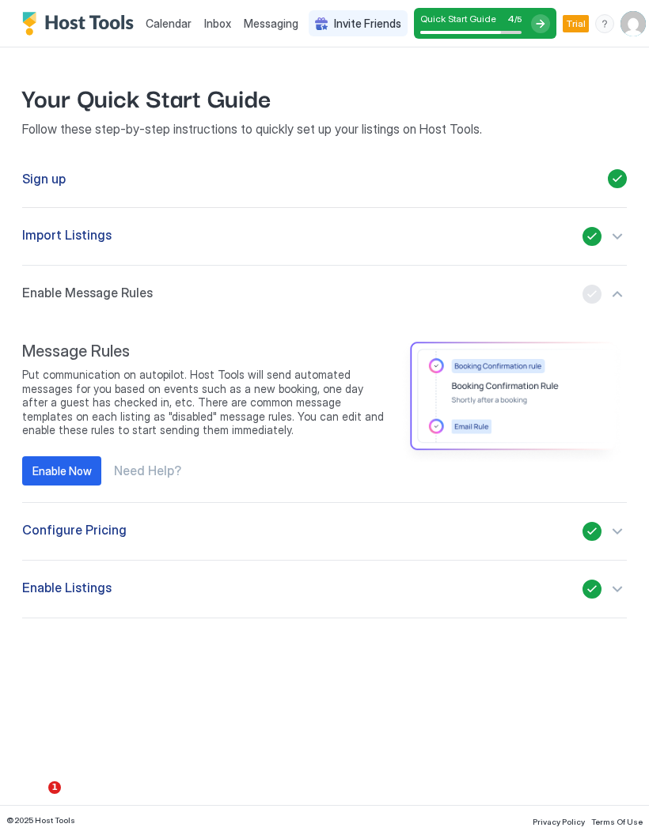
click at [51, 464] on div "Enable Now" at bounding box center [61, 471] width 59 height 17
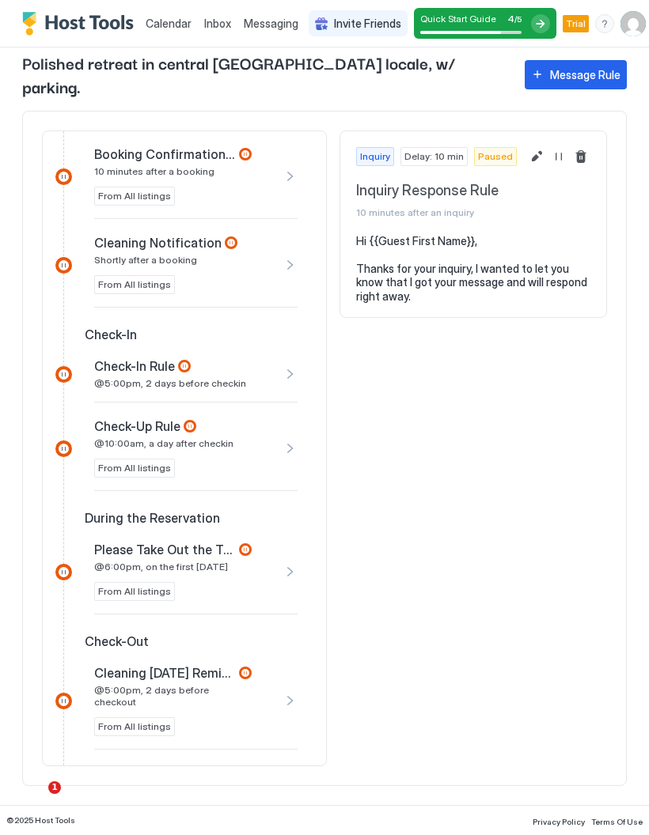
scroll to position [428, 0]
click at [266, 357] on div "Check-In Rule @5:00pm, 2 days before checkin" at bounding box center [181, 372] width 175 height 31
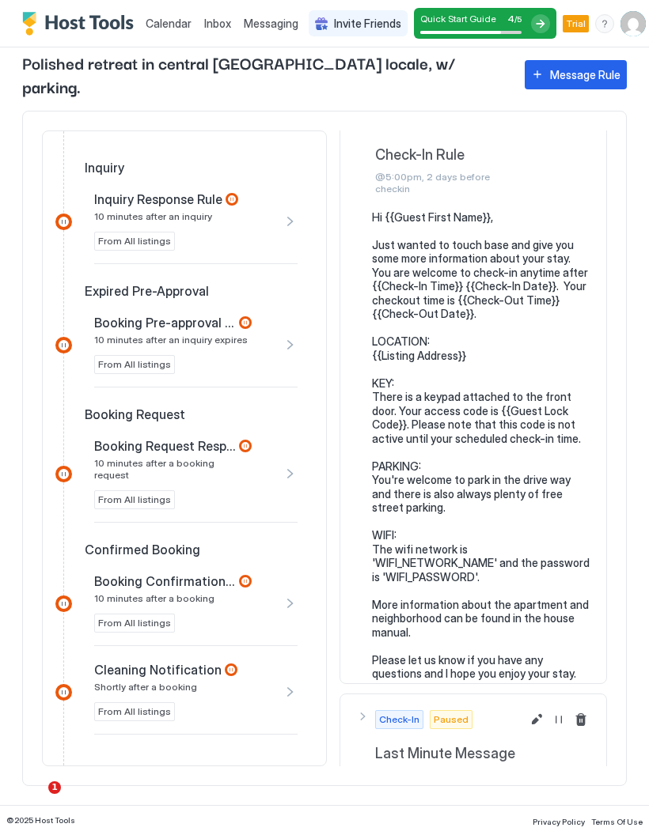
click at [532, 24] on div at bounding box center [540, 23] width 19 height 19
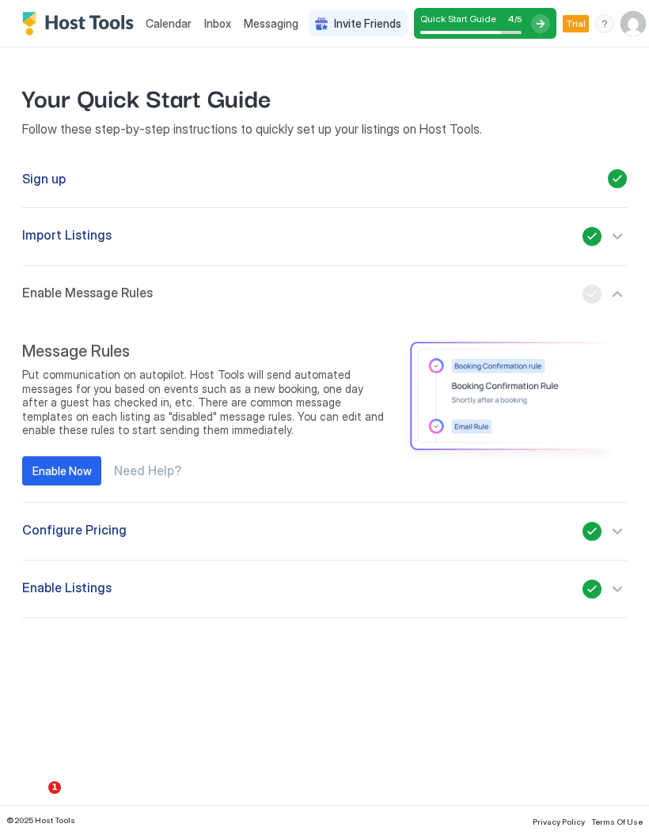
click at [625, 589] on div "button" at bounding box center [604, 589] width 44 height 19
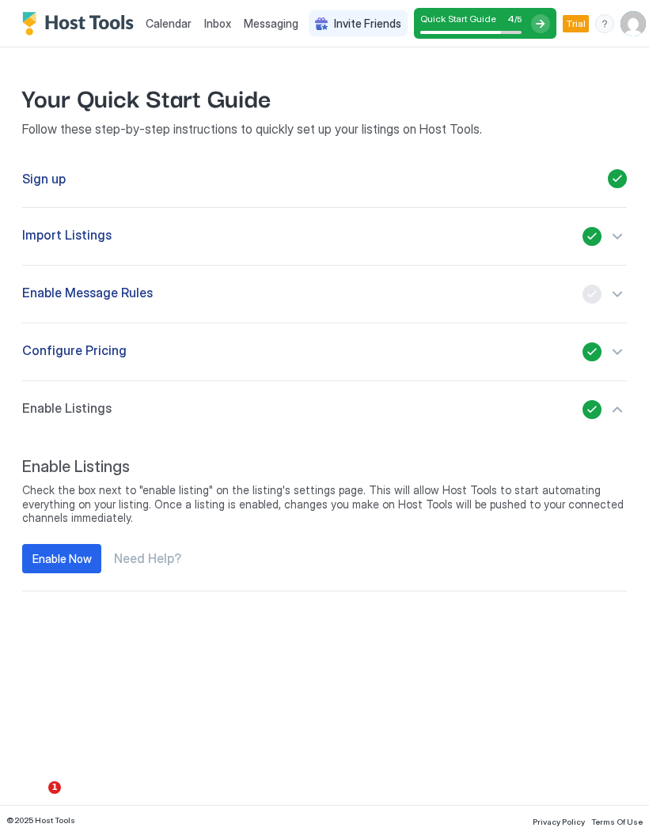
click at [36, 476] on span "Enable Listings" at bounding box center [324, 467] width 604 height 20
click at [55, 559] on div "Enable Now" at bounding box center [61, 558] width 59 height 17
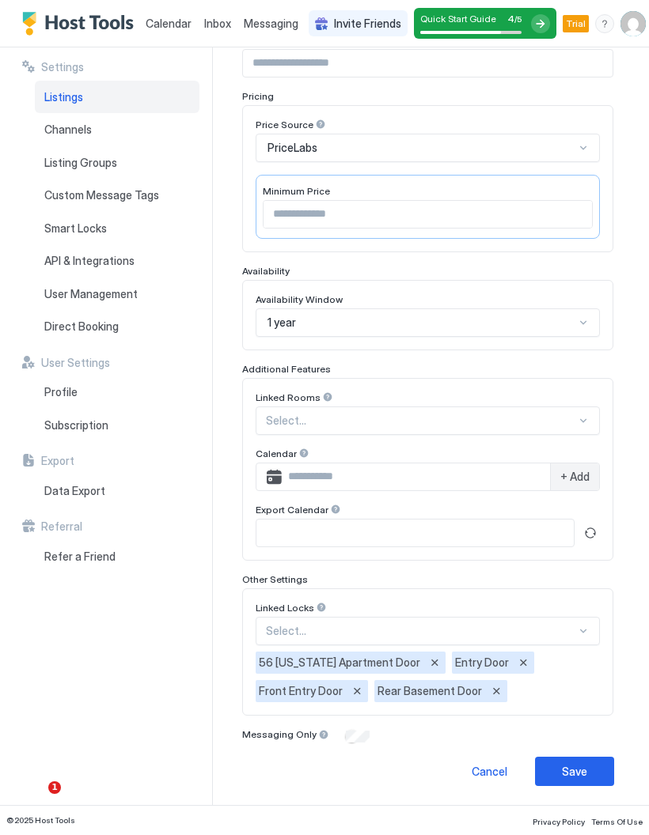
scroll to position [234, 0]
click at [589, 769] on button "Save" at bounding box center [574, 772] width 79 height 29
click at [592, 773] on button "Save" at bounding box center [574, 772] width 79 height 29
click at [52, 233] on div "Smart Locks" at bounding box center [117, 228] width 165 height 33
